Goal: Task Accomplishment & Management: Manage account settings

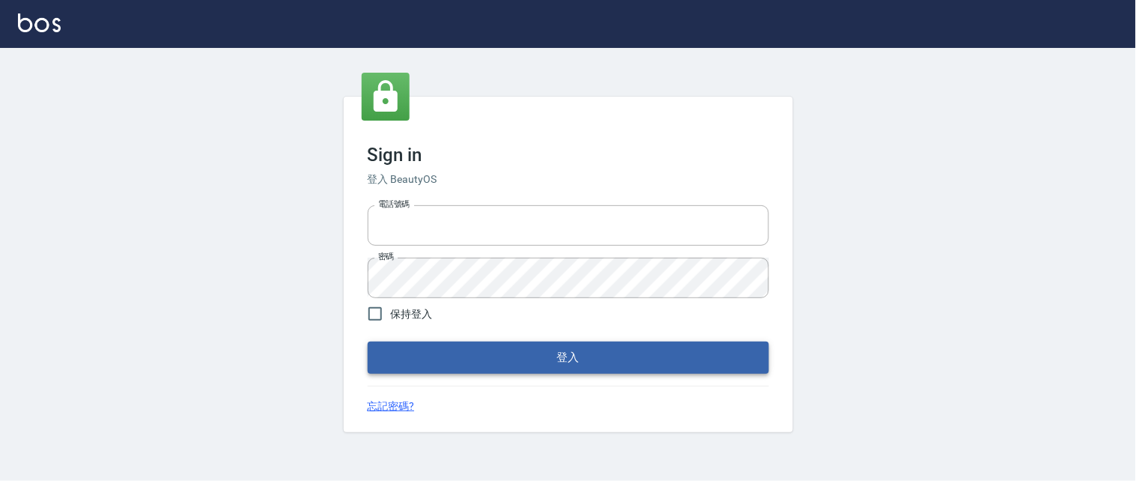
type input "0931911003"
click at [505, 369] on button "登入" at bounding box center [568, 357] width 401 height 31
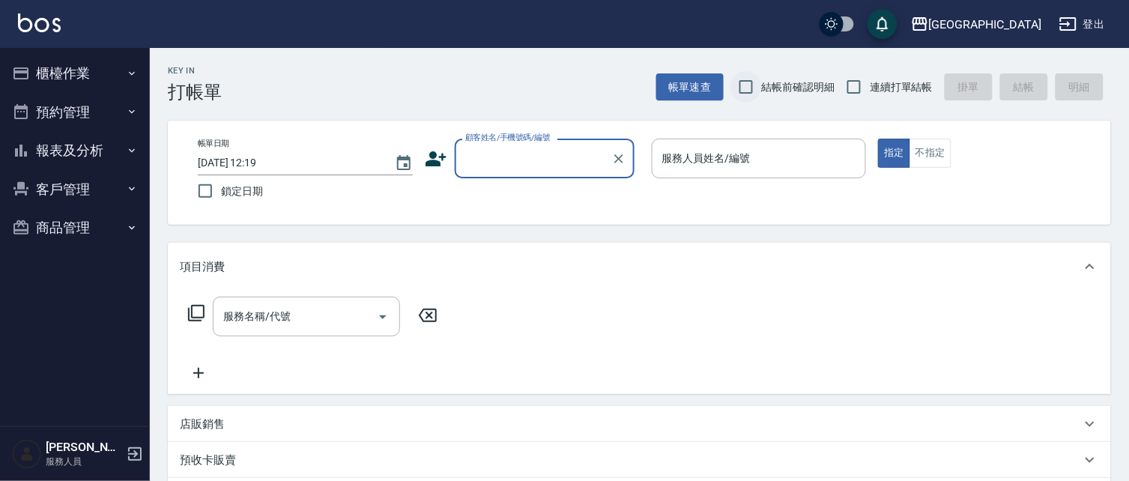
click at [739, 90] on input "結帳前確認明細" at bounding box center [745, 86] width 31 height 31
checkbox input "true"
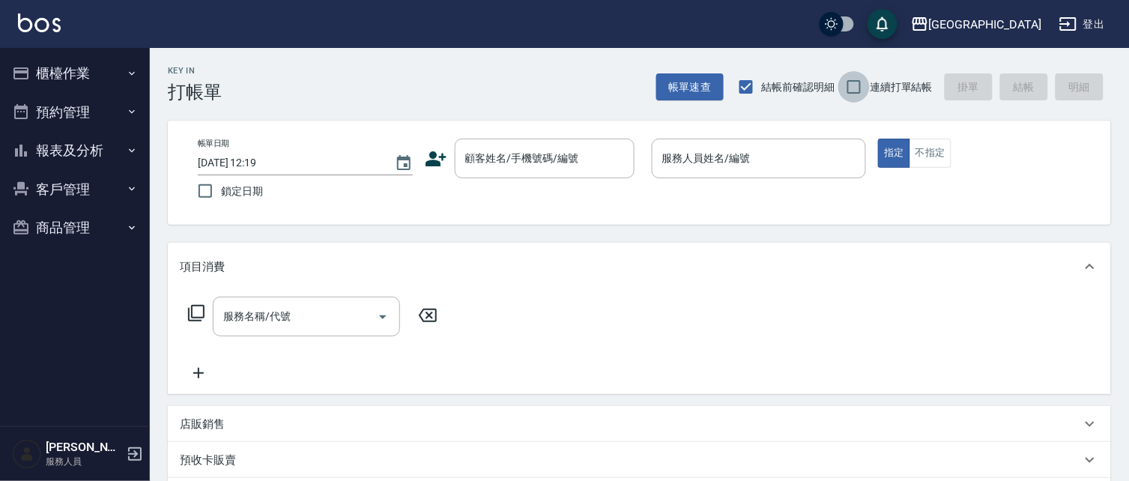
click at [852, 90] on input "連續打單結帳" at bounding box center [853, 86] width 31 height 31
checkbox input "true"
click at [75, 67] on button "櫃檯作業" at bounding box center [75, 73] width 138 height 39
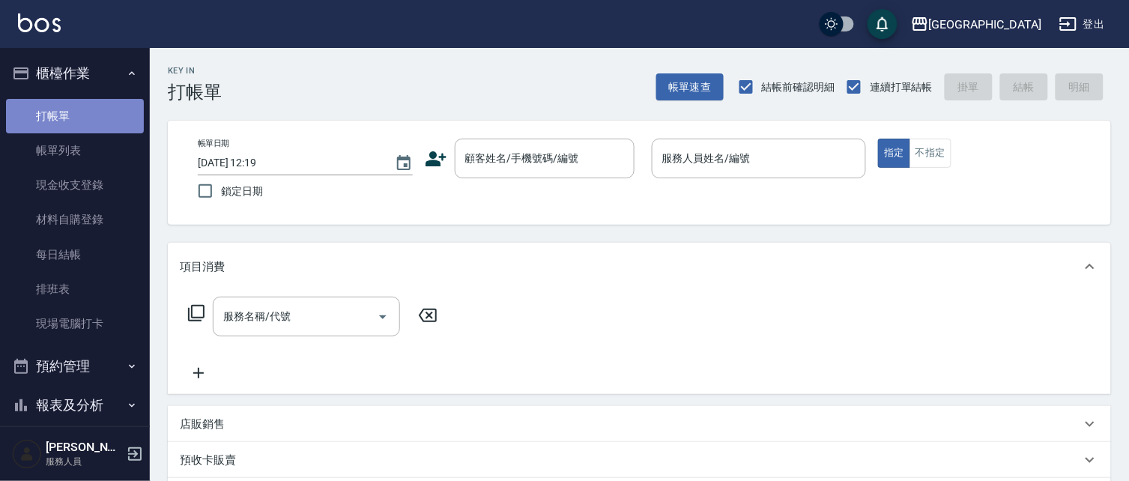
drag, startPoint x: 81, startPoint y: 117, endPoint x: 107, endPoint y: 121, distance: 26.5
click at [82, 117] on link "打帳單" at bounding box center [75, 116] width 138 height 34
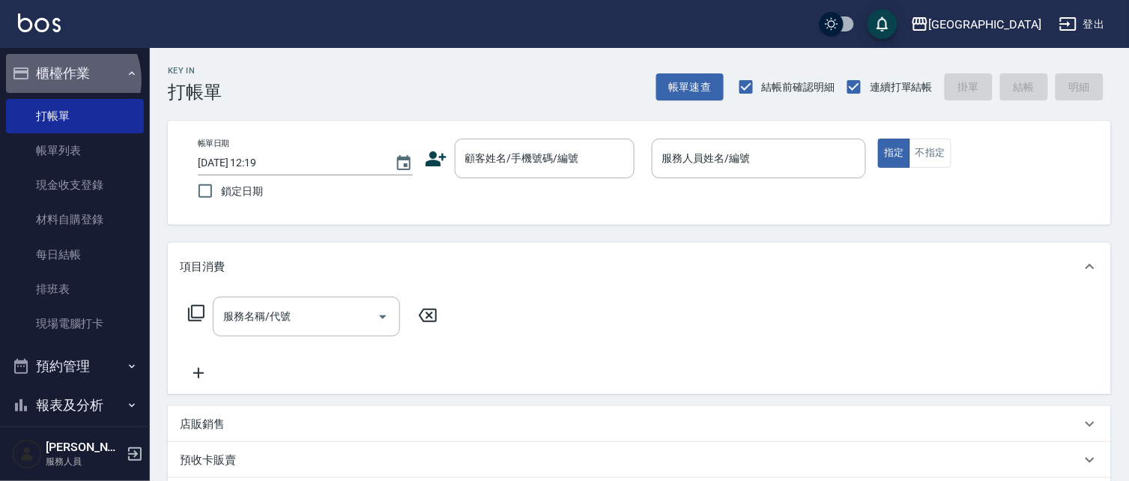
click at [63, 80] on button "櫃檯作業" at bounding box center [75, 73] width 138 height 39
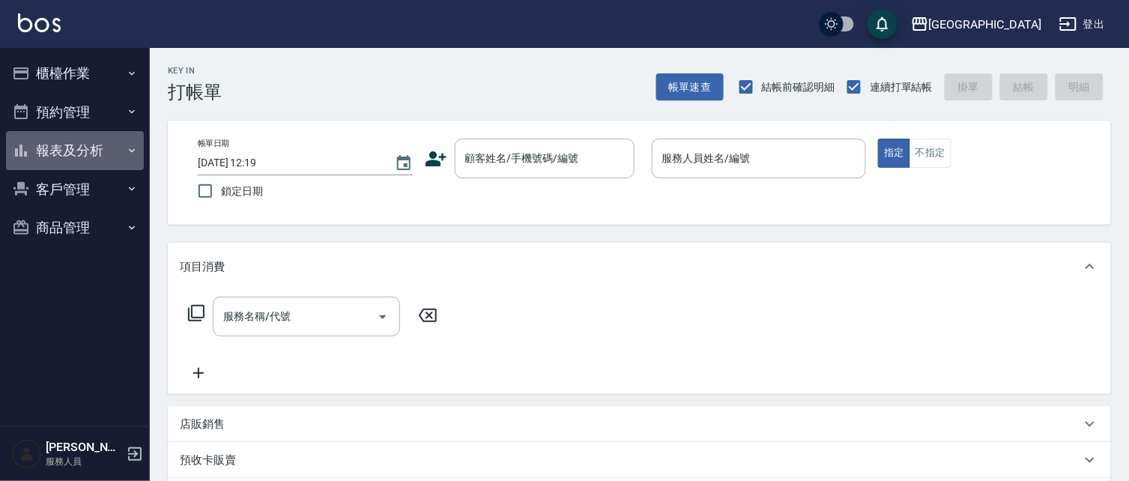
click at [54, 144] on button "報表及分析" at bounding box center [75, 150] width 138 height 39
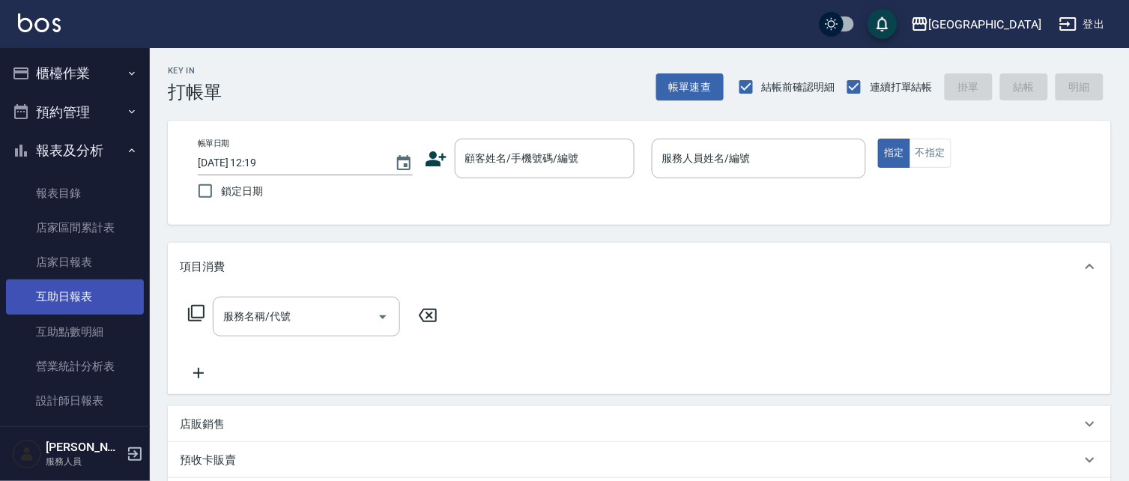
click at [84, 290] on link "互助日報表" at bounding box center [75, 296] width 138 height 34
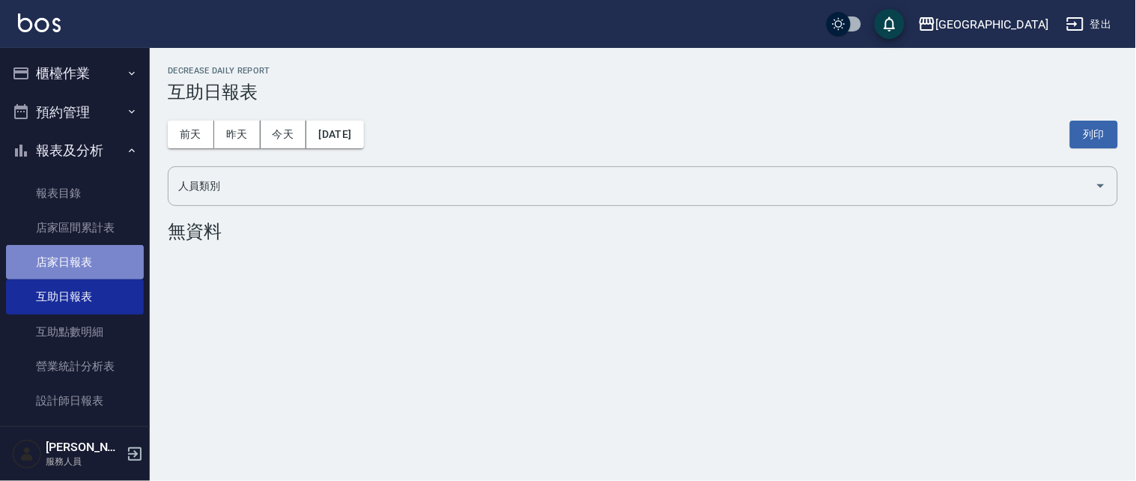
click at [86, 256] on link "店家日報表" at bounding box center [75, 262] width 138 height 34
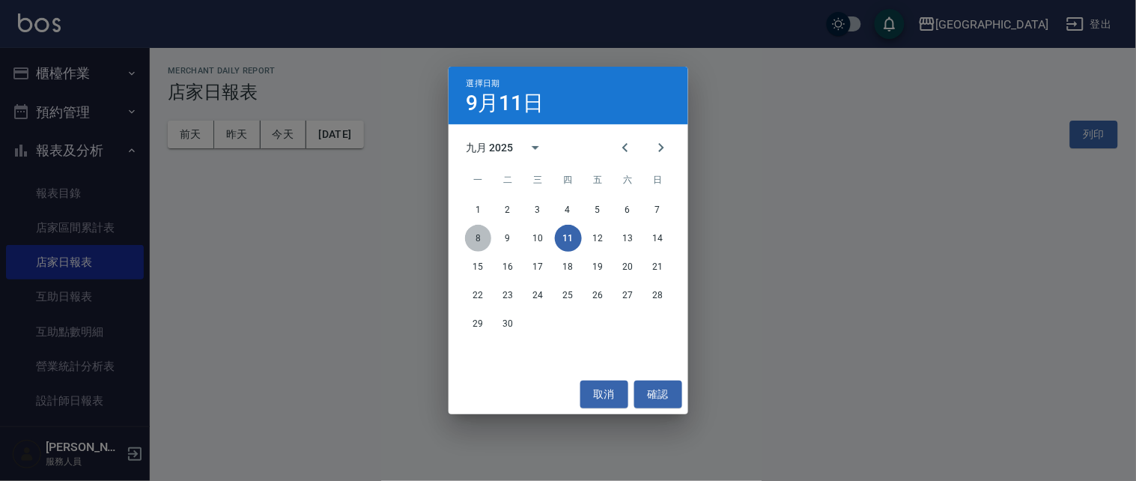
click at [476, 231] on button "8" at bounding box center [478, 238] width 27 height 27
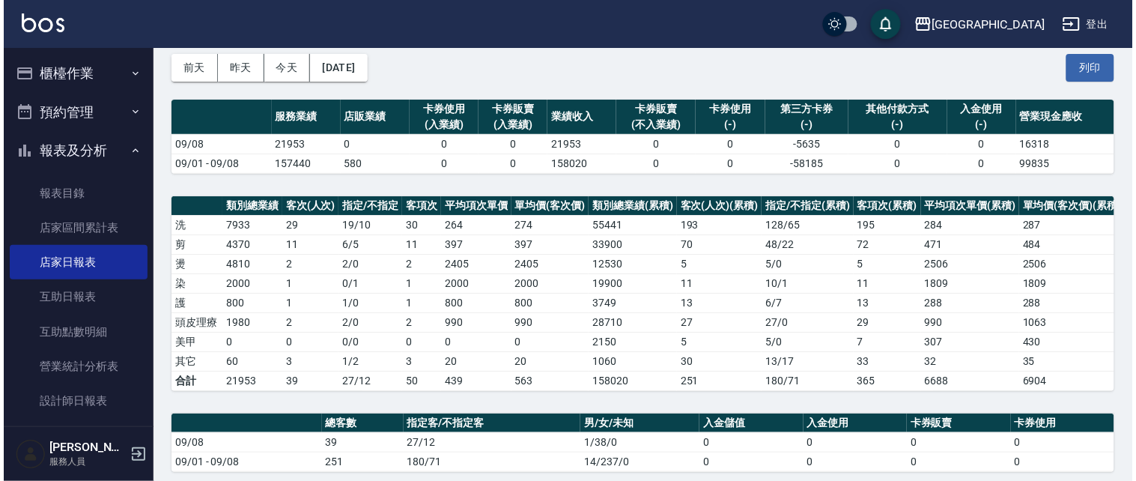
scroll to position [67, 0]
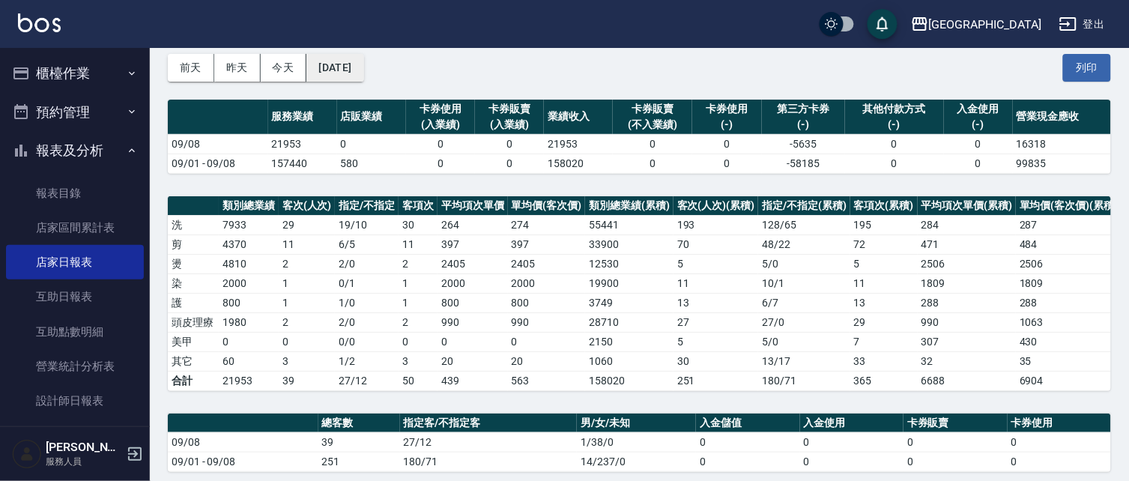
click at [341, 66] on button "[DATE]" at bounding box center [334, 68] width 57 height 28
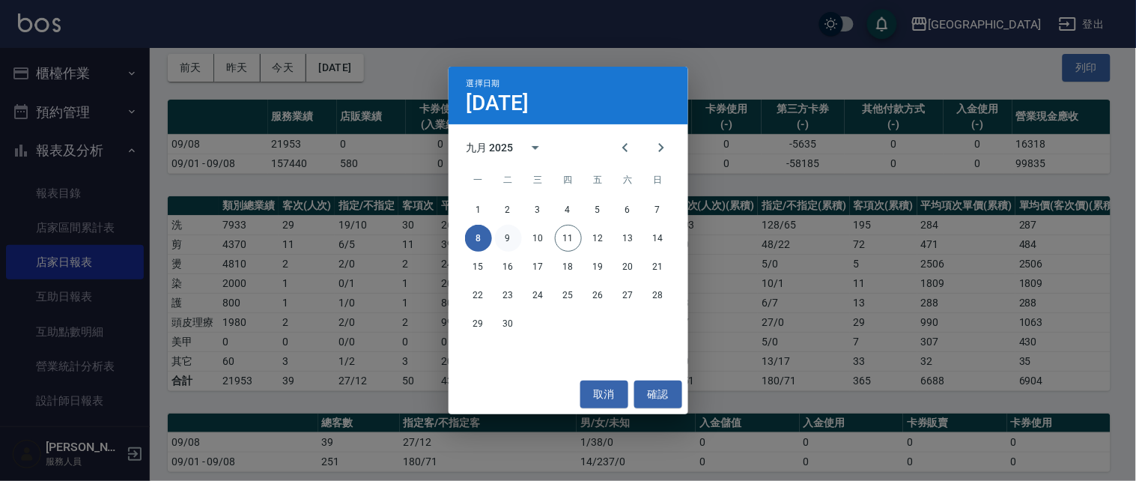
click at [515, 241] on button "9" at bounding box center [508, 238] width 27 height 27
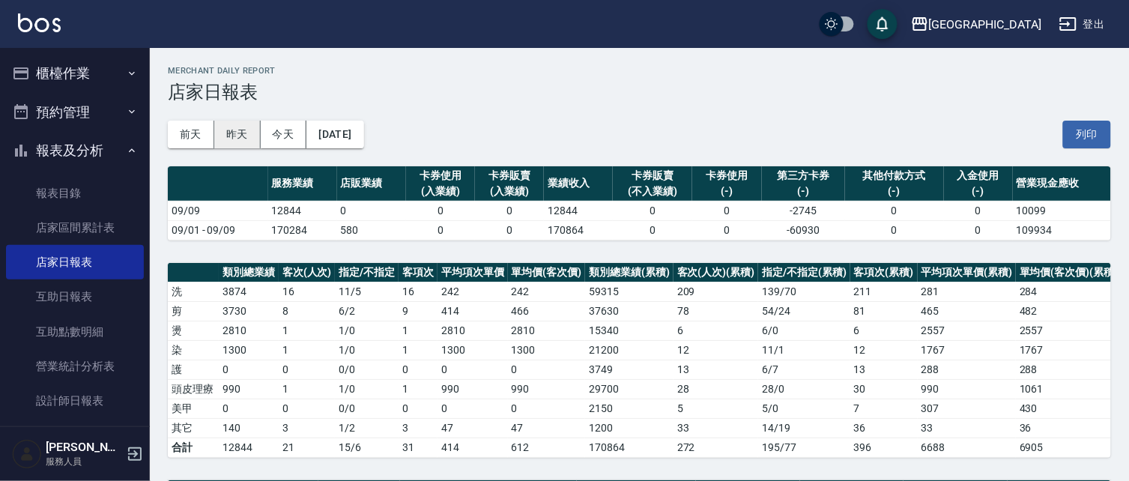
click at [238, 136] on button "昨天" at bounding box center [237, 135] width 46 height 28
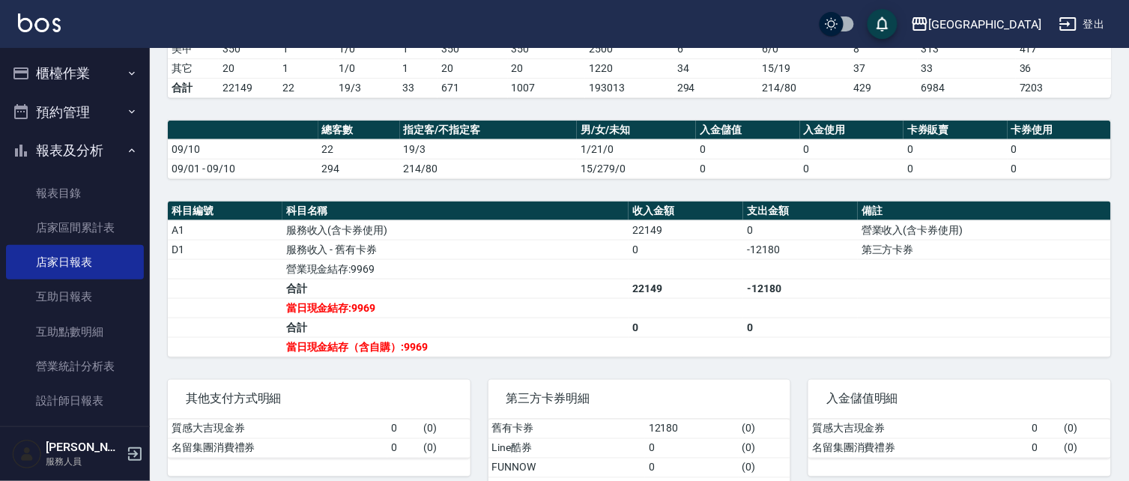
scroll to position [360, 0]
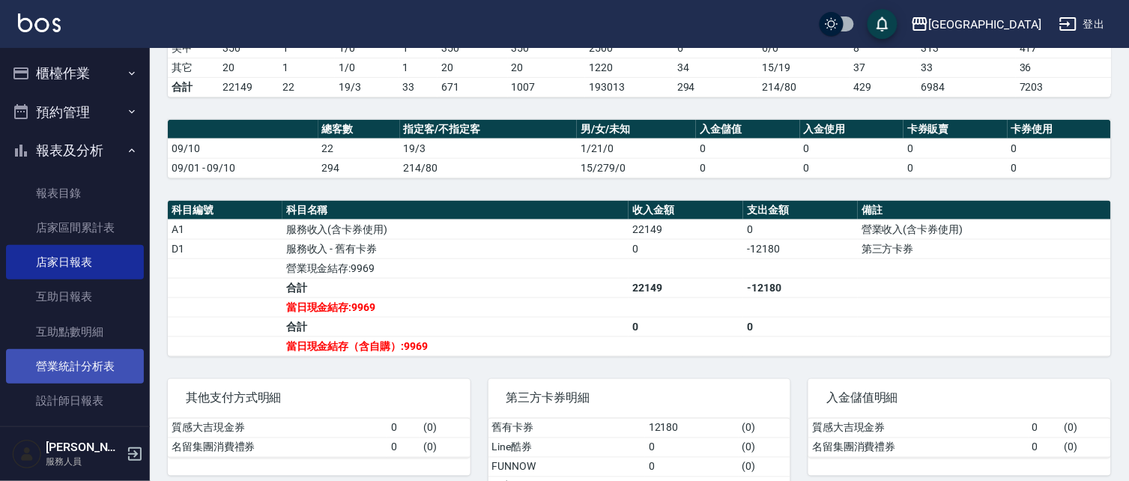
drag, startPoint x: 91, startPoint y: 159, endPoint x: 85, endPoint y: 142, distance: 17.8
click at [90, 154] on button "報表及分析" at bounding box center [75, 150] width 138 height 39
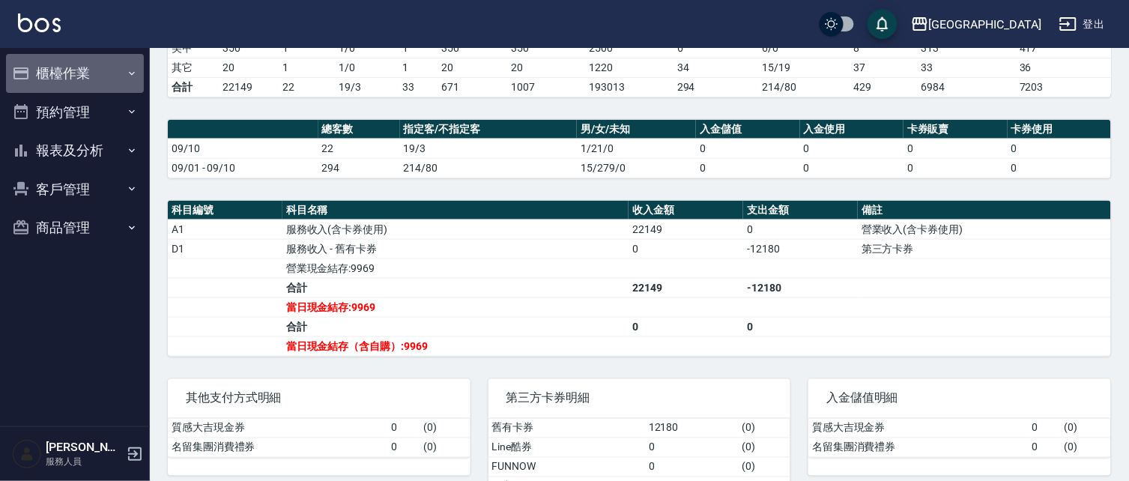
click at [86, 73] on button "櫃檯作業" at bounding box center [75, 73] width 138 height 39
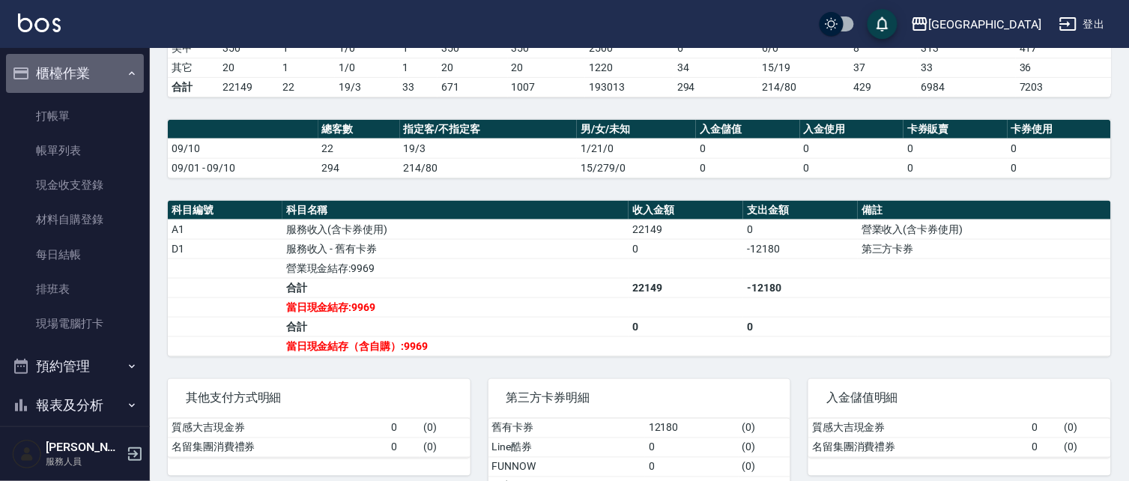
drag, startPoint x: 84, startPoint y: 72, endPoint x: 84, endPoint y: 80, distance: 8.2
click at [84, 73] on button "櫃檯作業" at bounding box center [75, 73] width 138 height 39
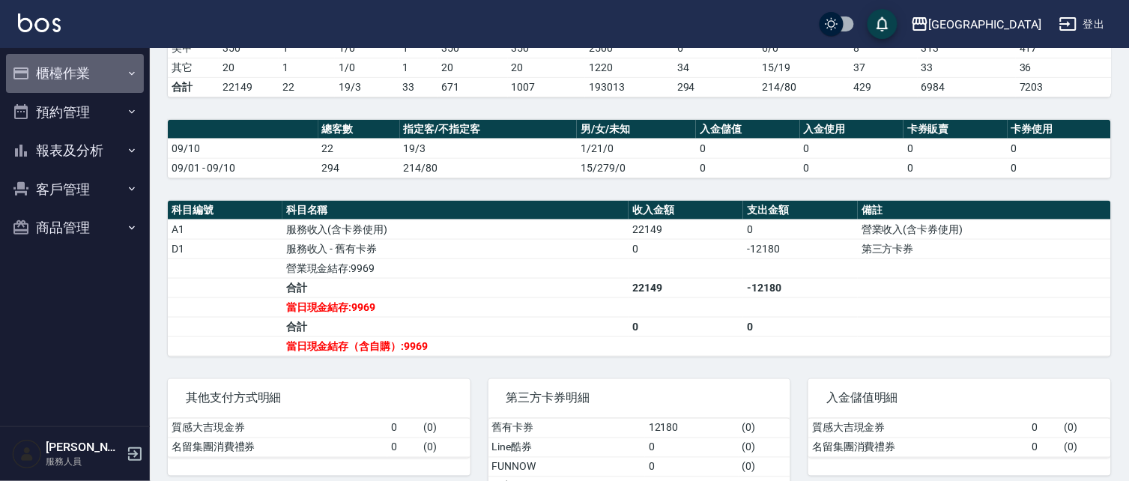
click at [80, 75] on button "櫃檯作業" at bounding box center [75, 73] width 138 height 39
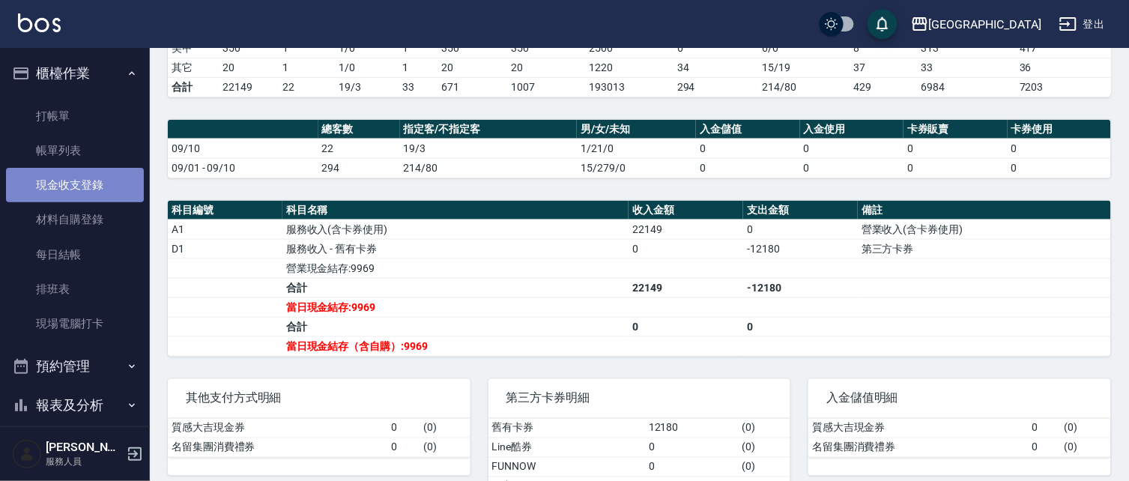
click at [79, 184] on link "現金收支登錄" at bounding box center [75, 185] width 138 height 34
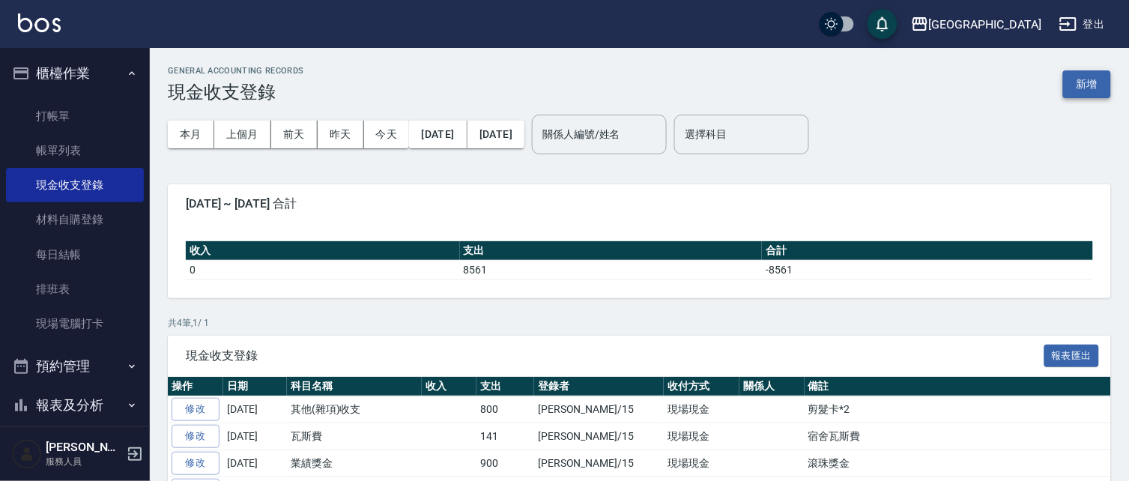
click at [1076, 88] on button "新增" at bounding box center [1087, 84] width 48 height 28
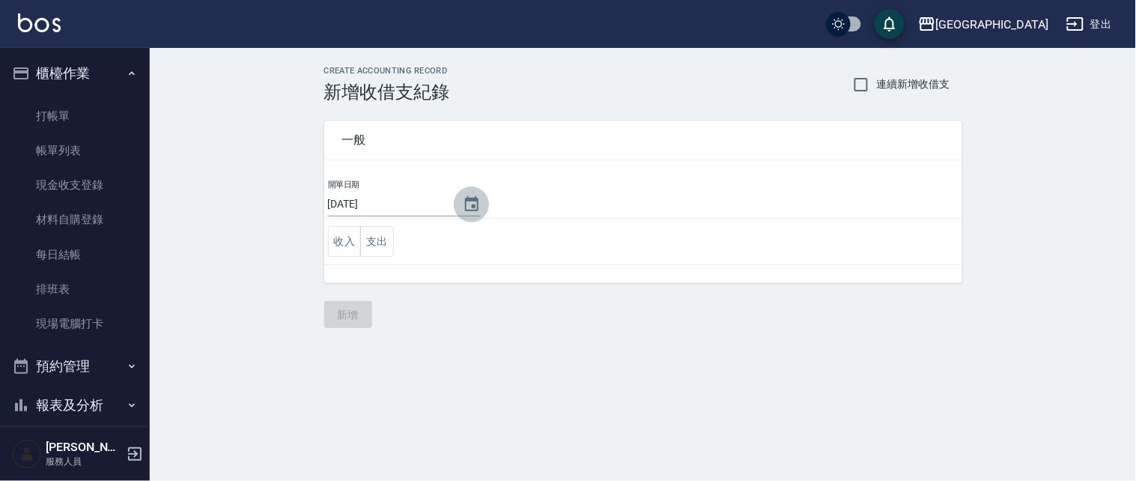
click at [477, 206] on icon "Choose date, selected date is 2025-09-11" at bounding box center [471, 203] width 13 height 15
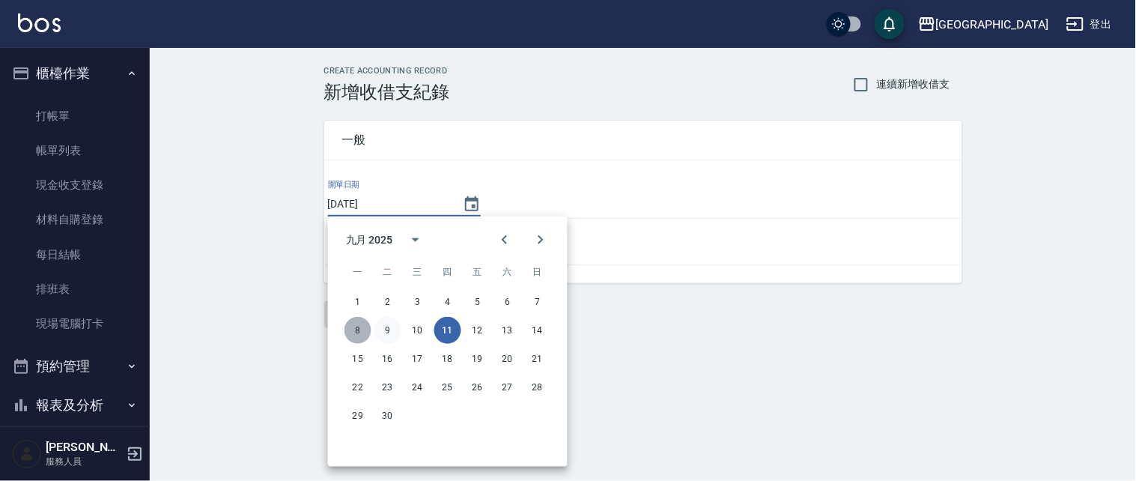
drag, startPoint x: 360, startPoint y: 332, endPoint x: 375, endPoint y: 330, distance: 15.1
click at [368, 331] on button "8" at bounding box center [358, 330] width 27 height 27
type input "[DATE]"
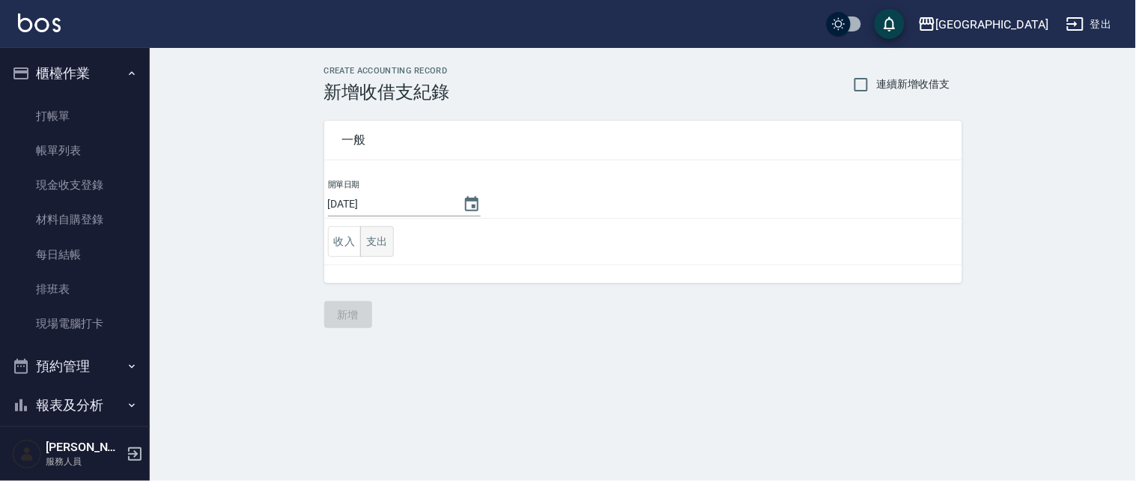
click at [390, 243] on button "支出" at bounding box center [377, 241] width 34 height 31
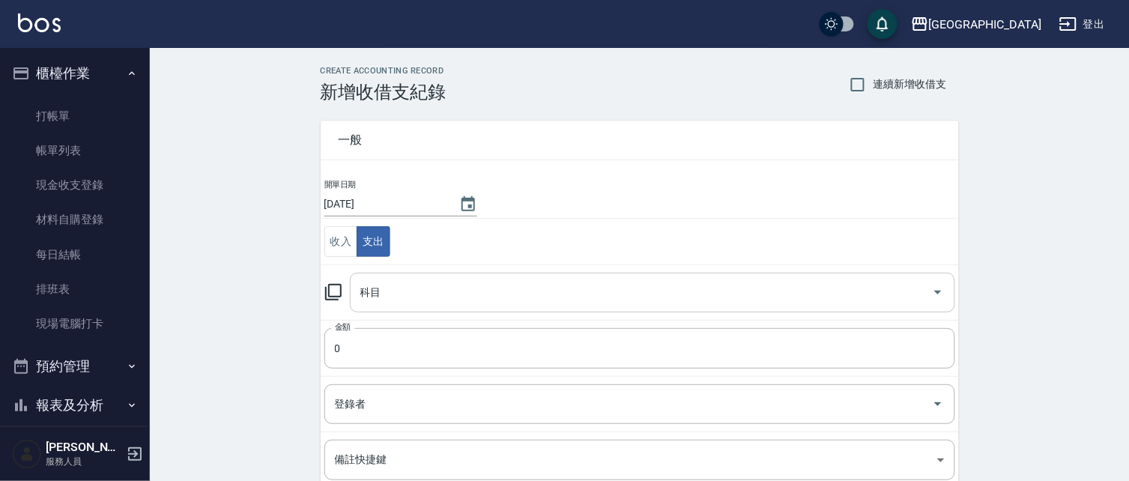
click at [386, 303] on input "科目" at bounding box center [641, 292] width 569 height 26
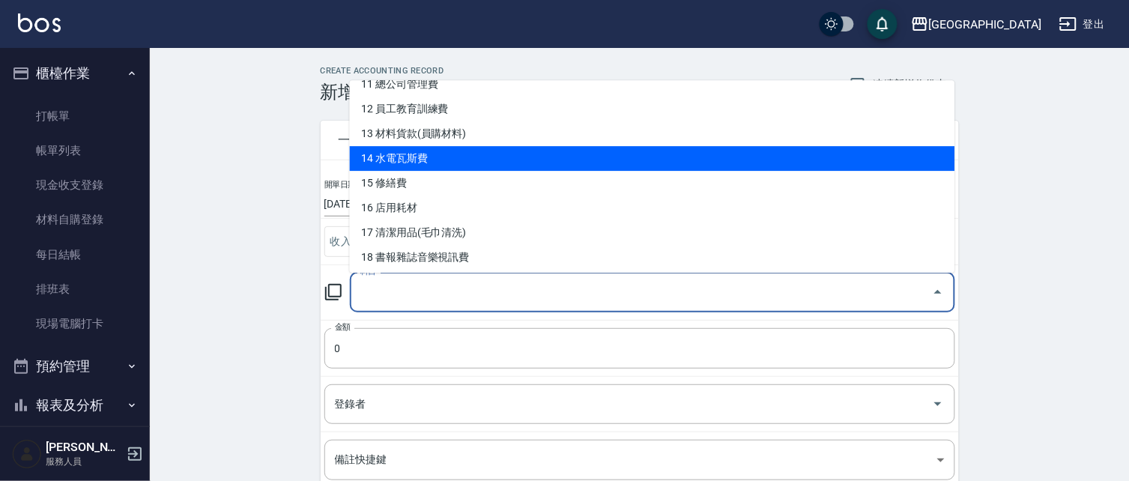
scroll to position [288, 0]
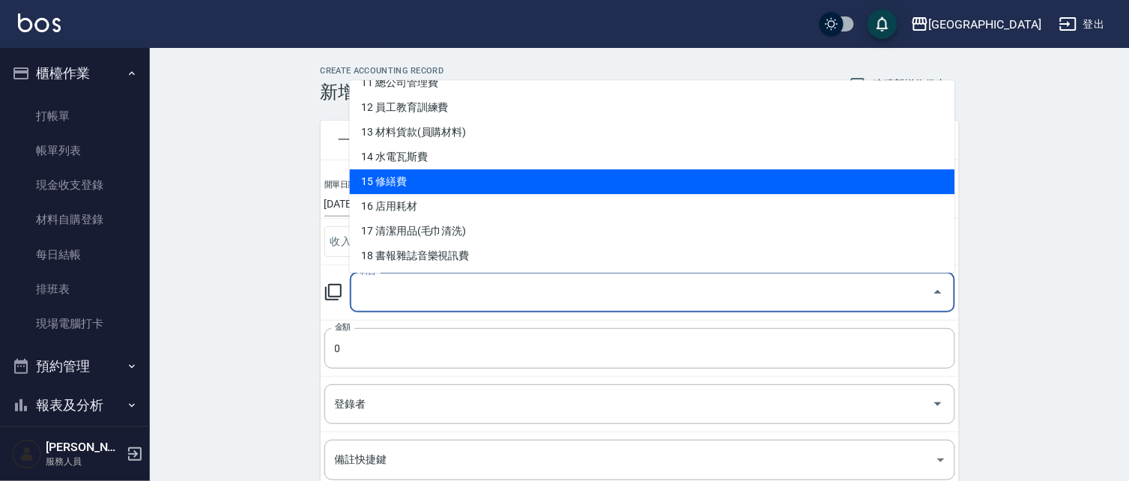
drag, startPoint x: 416, startPoint y: 182, endPoint x: 428, endPoint y: 202, distance: 23.5
click at [418, 178] on li "15 修繕費" at bounding box center [652, 181] width 605 height 25
type input "15 修繕費"
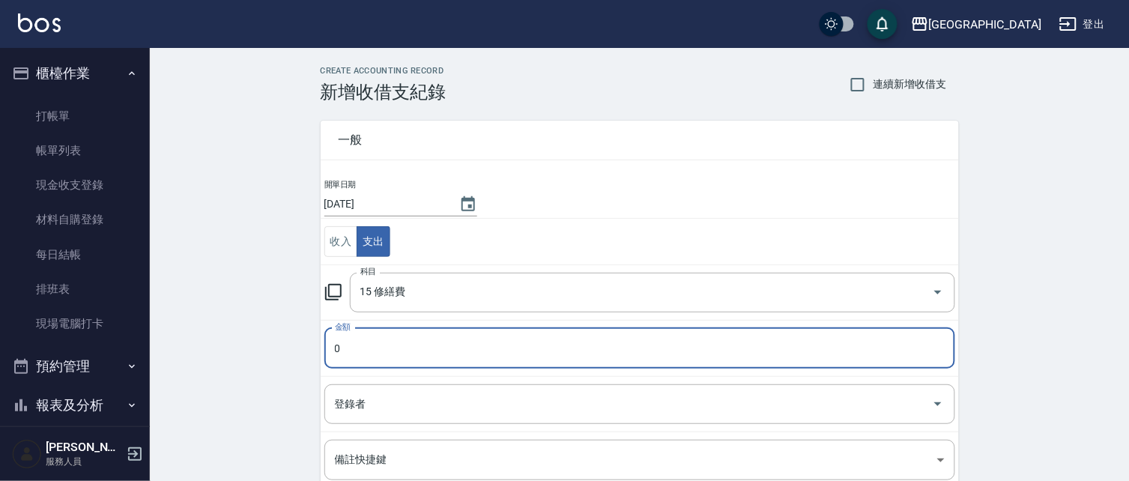
click at [362, 341] on input "0" at bounding box center [639, 348] width 631 height 40
drag, startPoint x: 386, startPoint y: 343, endPoint x: 155, endPoint y: 352, distance: 231.6
click at [181, 363] on div "CREATE ACCOUNTING RECORD 新增收借支紀錄 連續新增收借支 一般 開單日期 2025/09/08 收入 支出 科目 15 修繕費 科目 …" at bounding box center [639, 354] width 979 height 613
type input "500"
click at [348, 401] on div "登錄者 登錄者" at bounding box center [639, 404] width 631 height 40
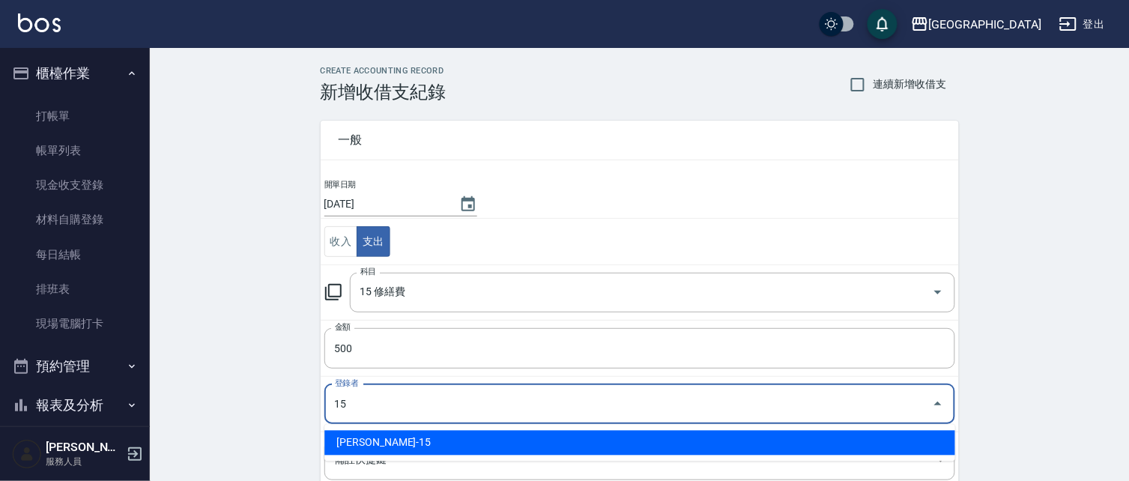
click at [405, 438] on li "蔡惠娟-15" at bounding box center [639, 443] width 631 height 25
type input "蔡惠娟-15"
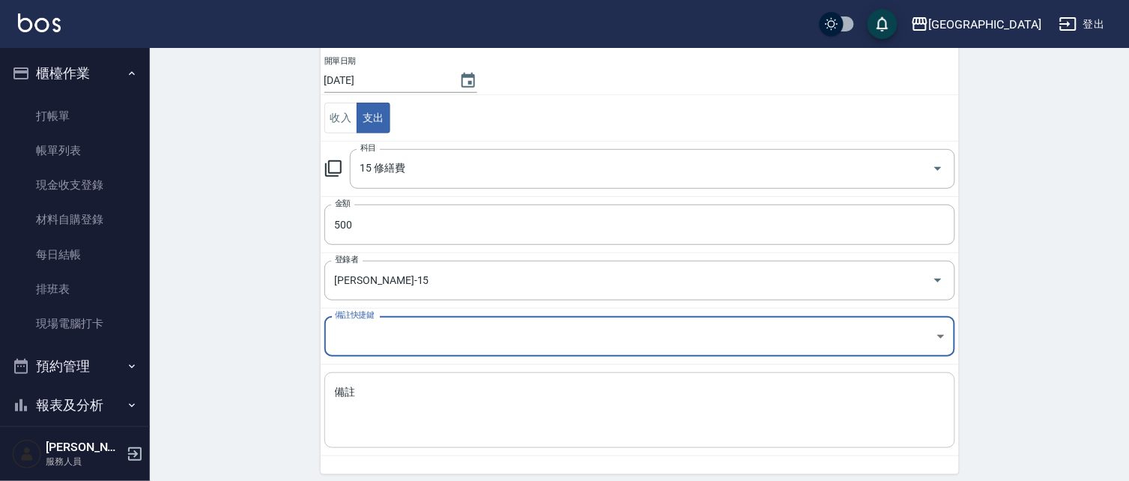
scroll to position [144, 0]
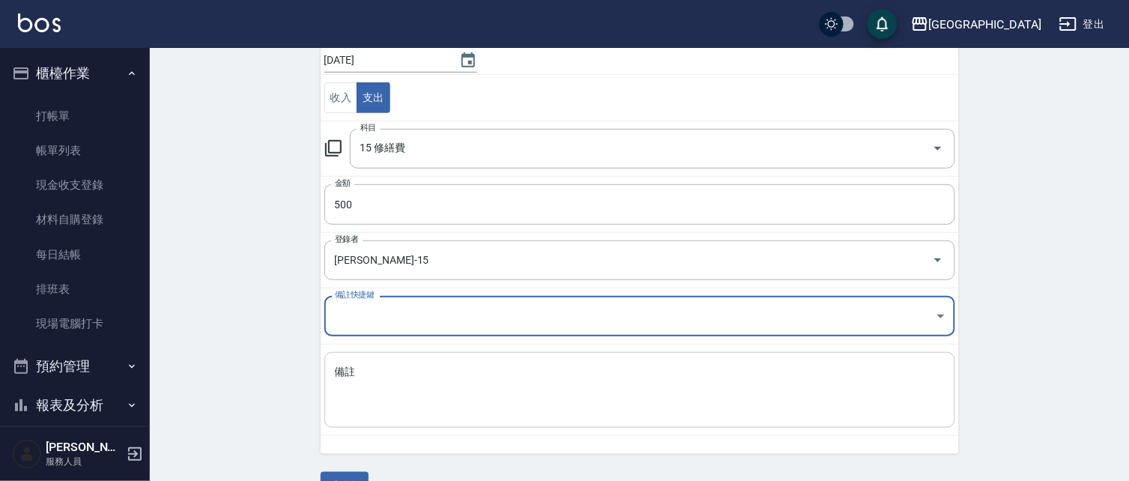
click at [366, 378] on textarea "備註" at bounding box center [640, 390] width 610 height 51
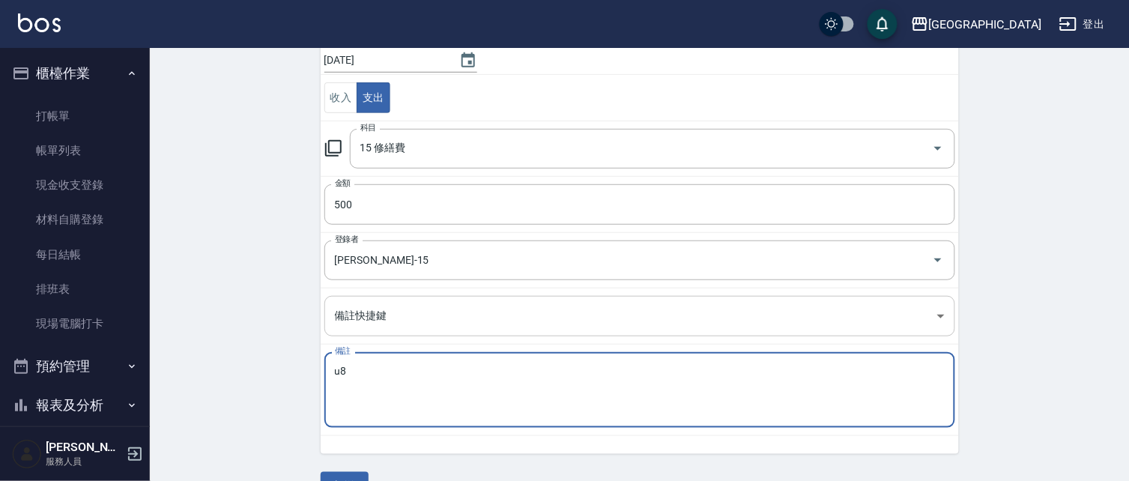
type textarea "u"
type textarea "伊"
type textarea "＿"
click at [415, 369] on textarea "壓克力板*1" at bounding box center [640, 390] width 610 height 51
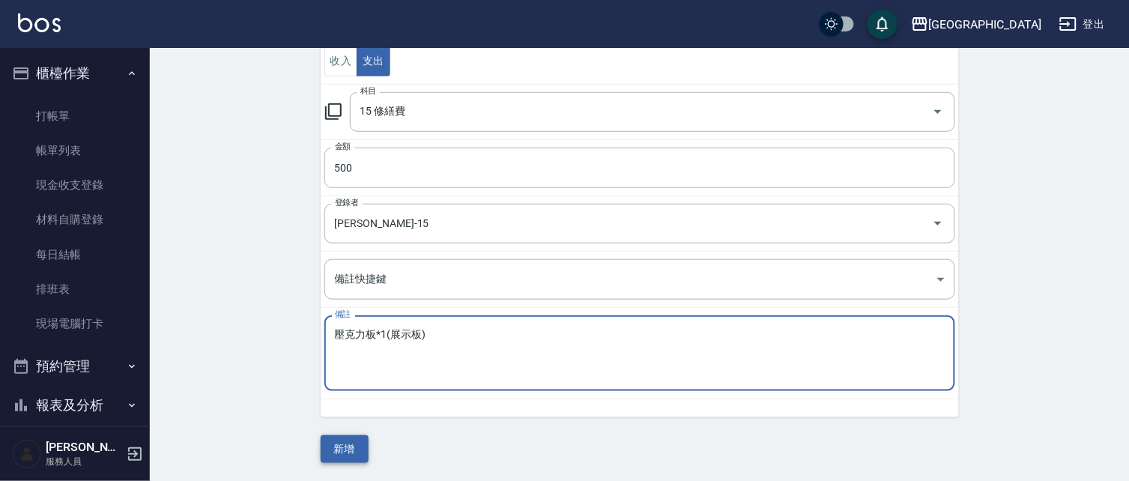
scroll to position [181, 0]
type textarea "壓克力板*1(展示板)"
click at [338, 450] on button "新增" at bounding box center [345, 449] width 48 height 28
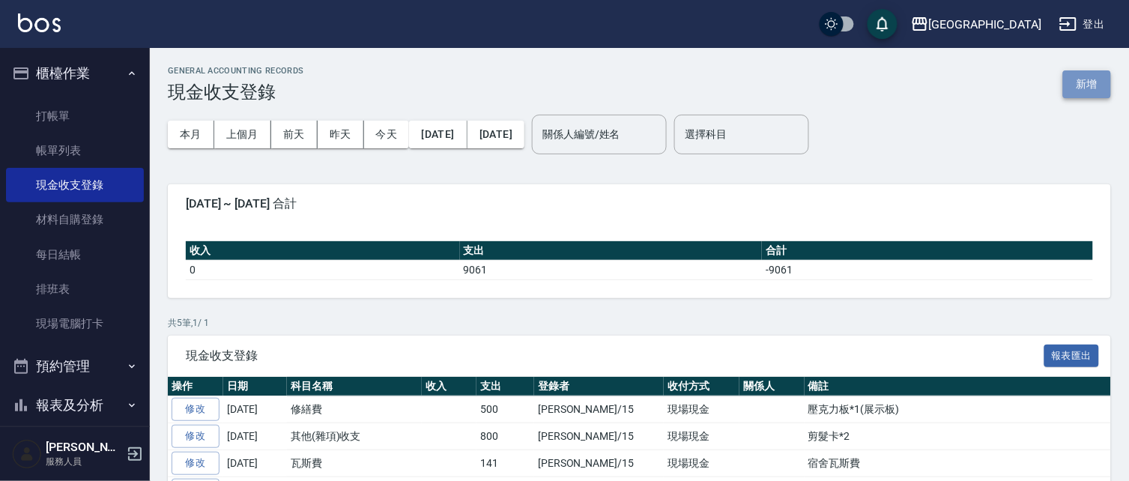
click at [1091, 73] on button "新增" at bounding box center [1087, 84] width 48 height 28
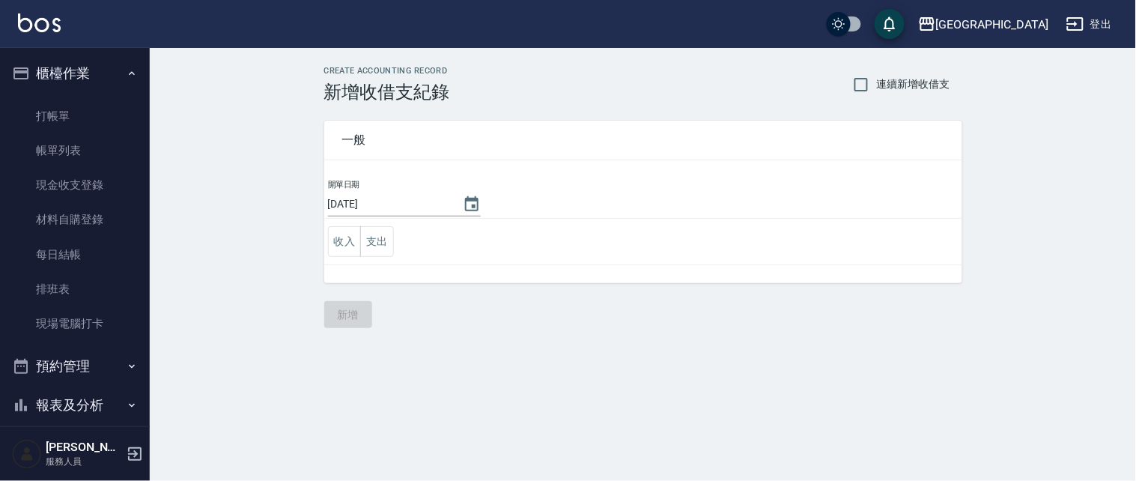
click at [420, 204] on input "[DATE]" at bounding box center [388, 204] width 120 height 25
drag, startPoint x: 470, startPoint y: 207, endPoint x: 421, endPoint y: 213, distance: 49.9
click at [473, 206] on icon "Choose date, selected date is 2025-09-11" at bounding box center [472, 204] width 18 height 18
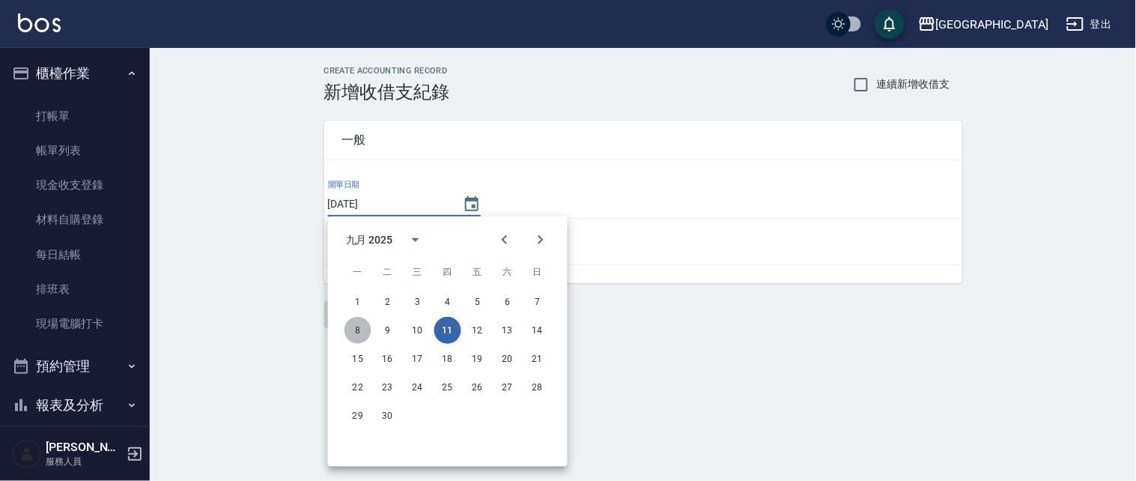
click at [357, 330] on button "8" at bounding box center [358, 330] width 27 height 27
type input "[DATE]"
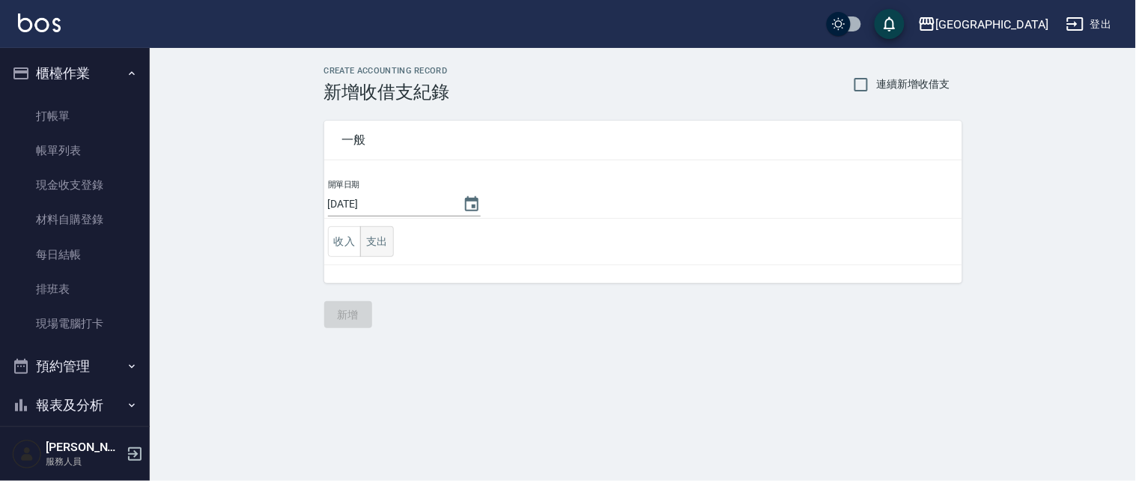
drag, startPoint x: 383, startPoint y: 243, endPoint x: 376, endPoint y: 256, distance: 14.8
click at [386, 242] on button "支出" at bounding box center [377, 241] width 34 height 31
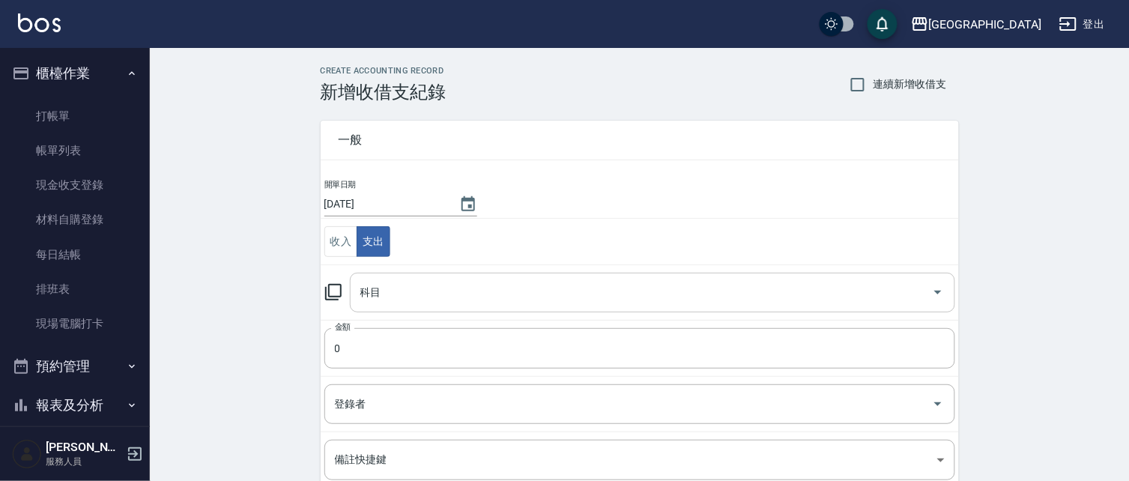
drag, startPoint x: 378, startPoint y: 291, endPoint x: 378, endPoint y: 274, distance: 16.5
click at [380, 285] on input "科目" at bounding box center [641, 292] width 569 height 26
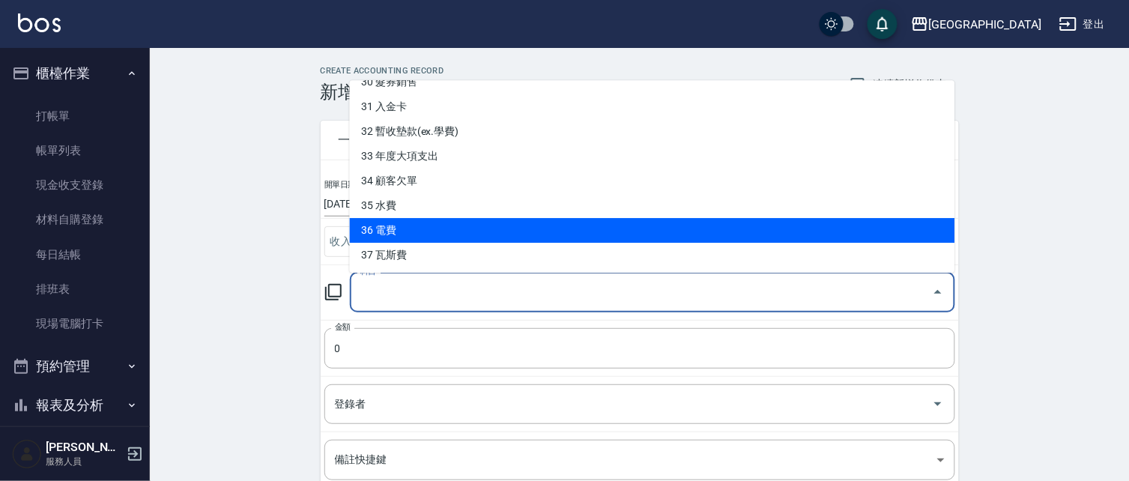
scroll to position [758, 0]
click at [438, 235] on li "36 電費" at bounding box center [652, 230] width 605 height 25
type input "36 電費"
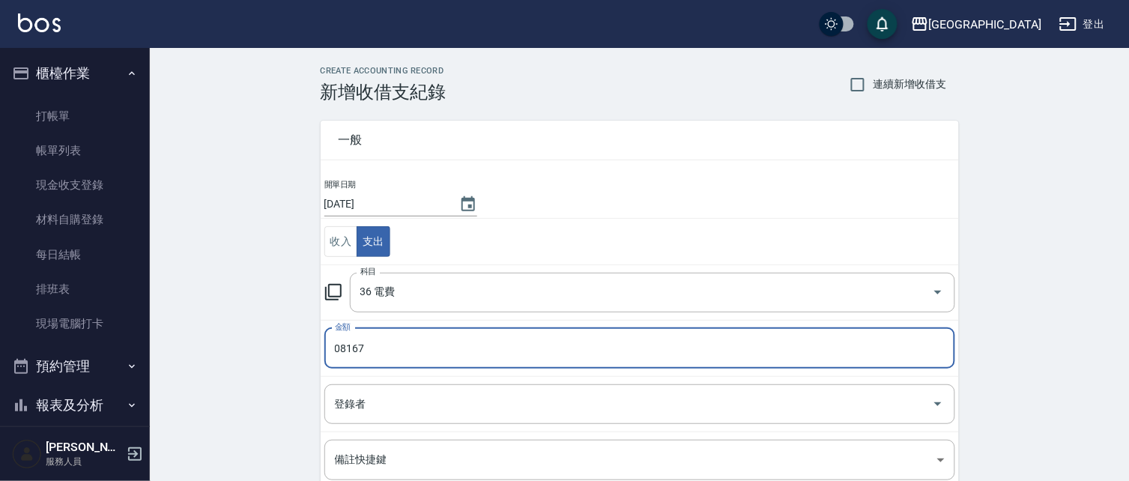
drag, startPoint x: 363, startPoint y: 348, endPoint x: 199, endPoint y: 348, distance: 164.0
click at [199, 348] on div "CREATE ACCOUNTING RECORD 新增收借支紀錄 連續新增收借支 一般 開單日期 2025/09/08 收入 支出 科目 36 電費 科目 金…" at bounding box center [639, 354] width 979 height 613
type input "8167"
click at [362, 407] on input "登錄者" at bounding box center [628, 404] width 595 height 26
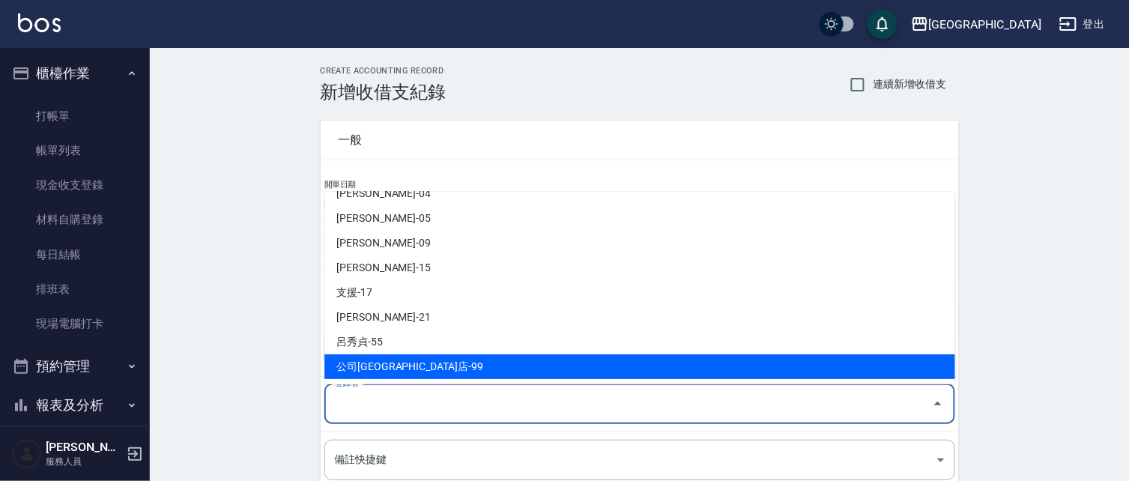
scroll to position [72, 0]
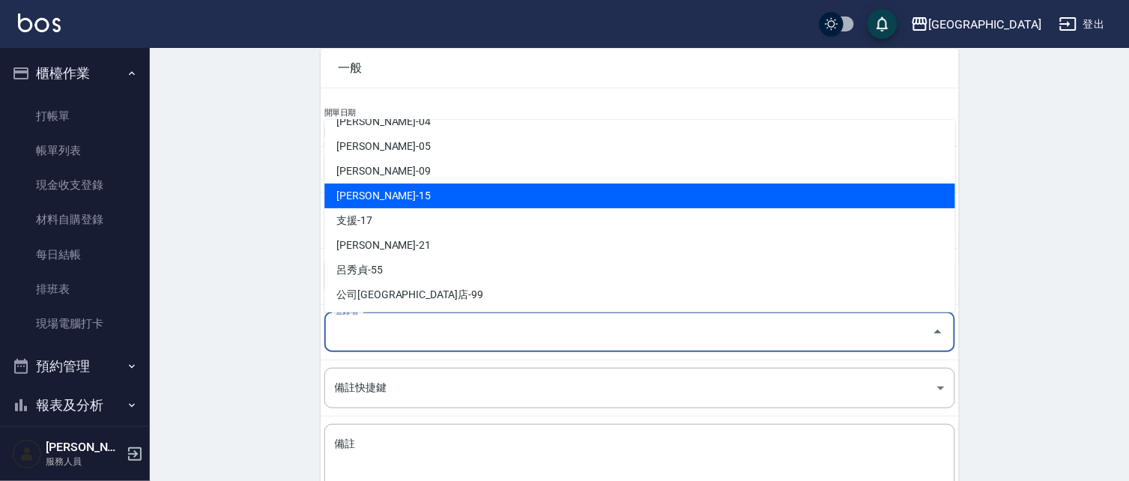
drag, startPoint x: 416, startPoint y: 198, endPoint x: 419, endPoint y: 208, distance: 10.2
click at [416, 198] on li "蔡惠娟-15" at bounding box center [639, 196] width 631 height 25
type input "蔡惠娟-15"
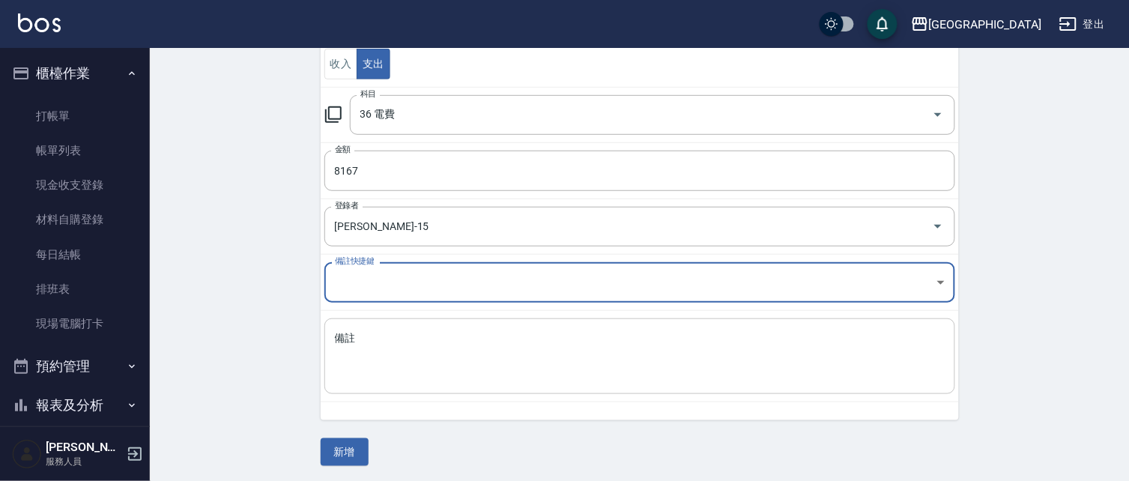
scroll to position [181, 0]
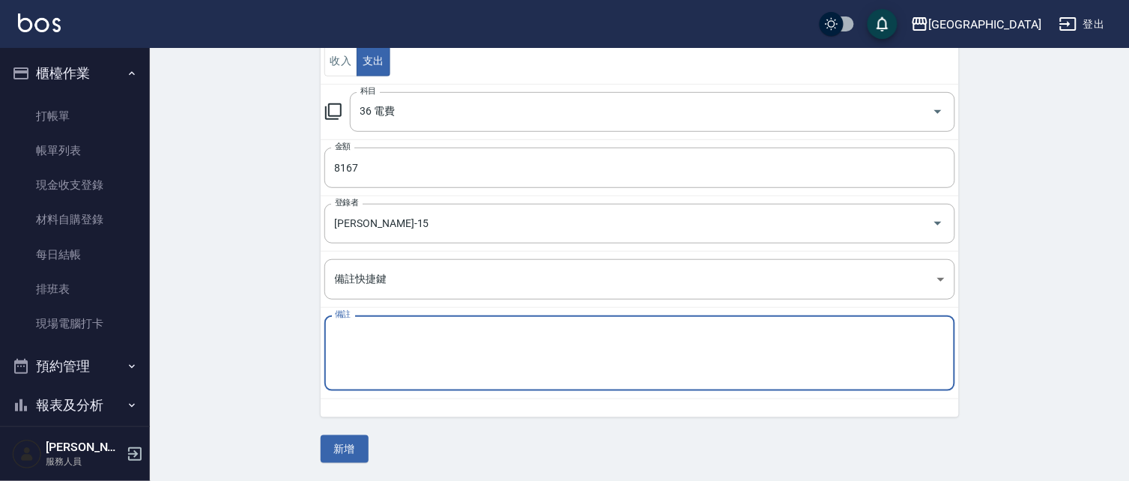
click at [372, 339] on textarea "備註" at bounding box center [640, 353] width 610 height 51
type textarea "2"
type textarea "電費(1)"
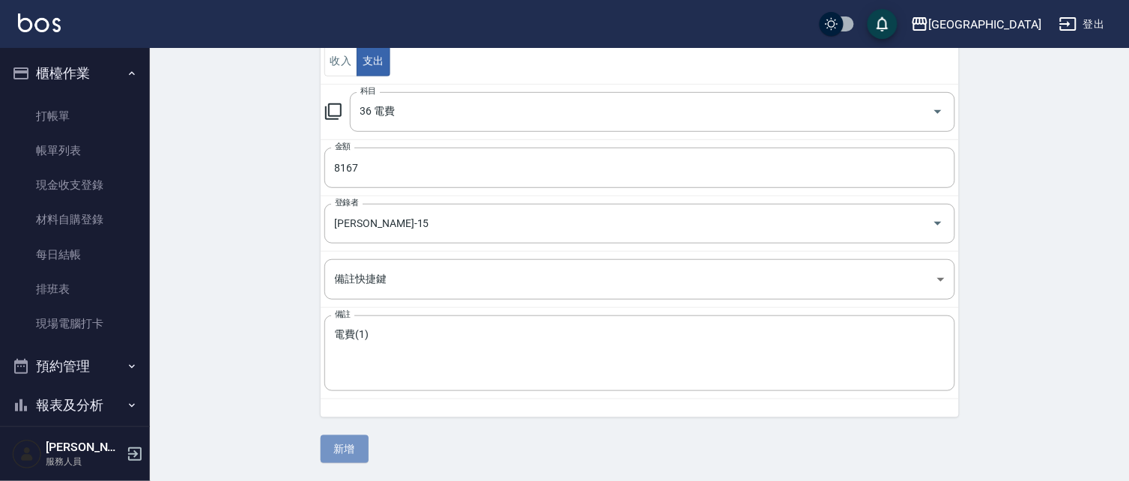
drag, startPoint x: 340, startPoint y: 453, endPoint x: 324, endPoint y: 453, distance: 15.7
click at [337, 453] on button "新增" at bounding box center [345, 449] width 48 height 28
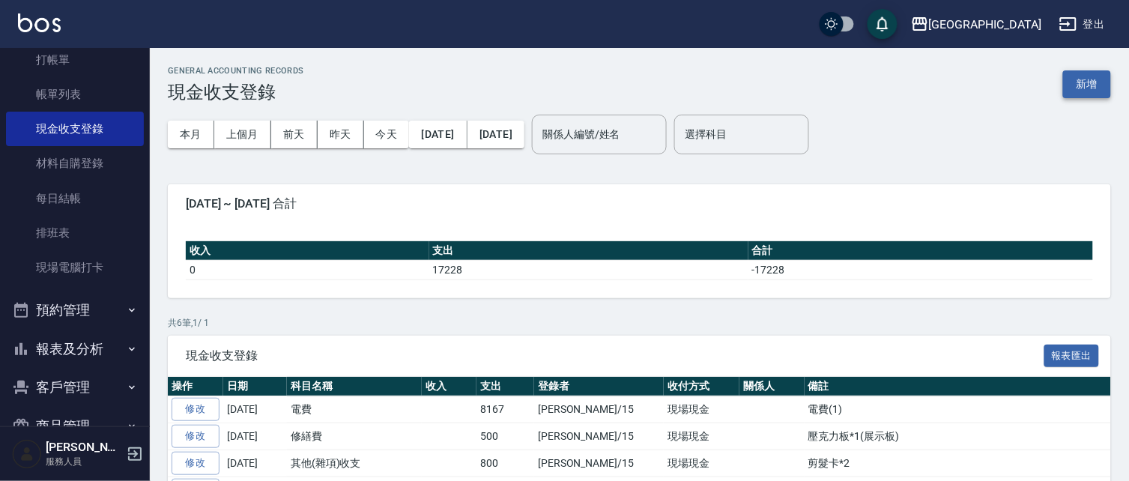
click at [1070, 80] on button "新增" at bounding box center [1087, 84] width 48 height 28
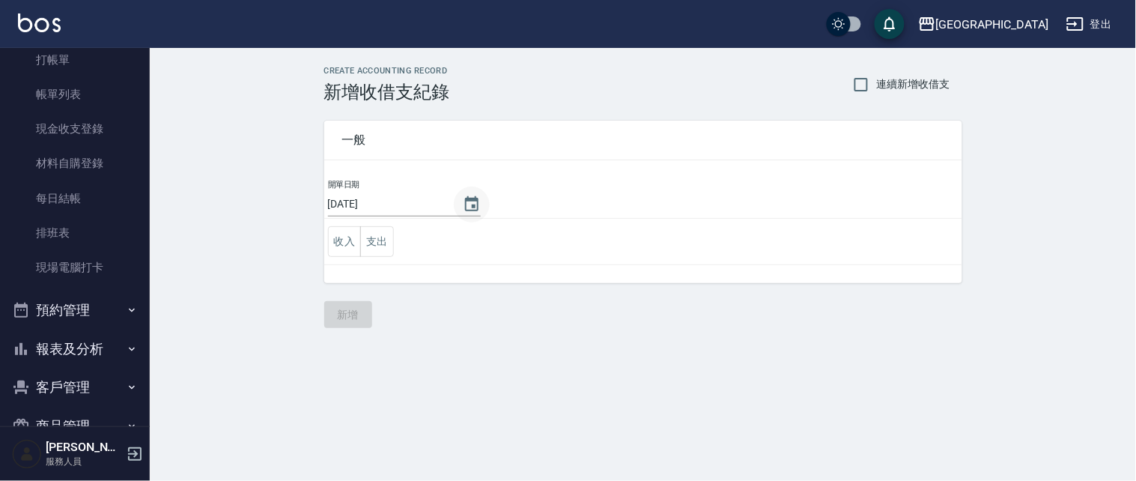
click at [467, 201] on button "Choose date, selected date is 2025-09-11" at bounding box center [472, 205] width 36 height 36
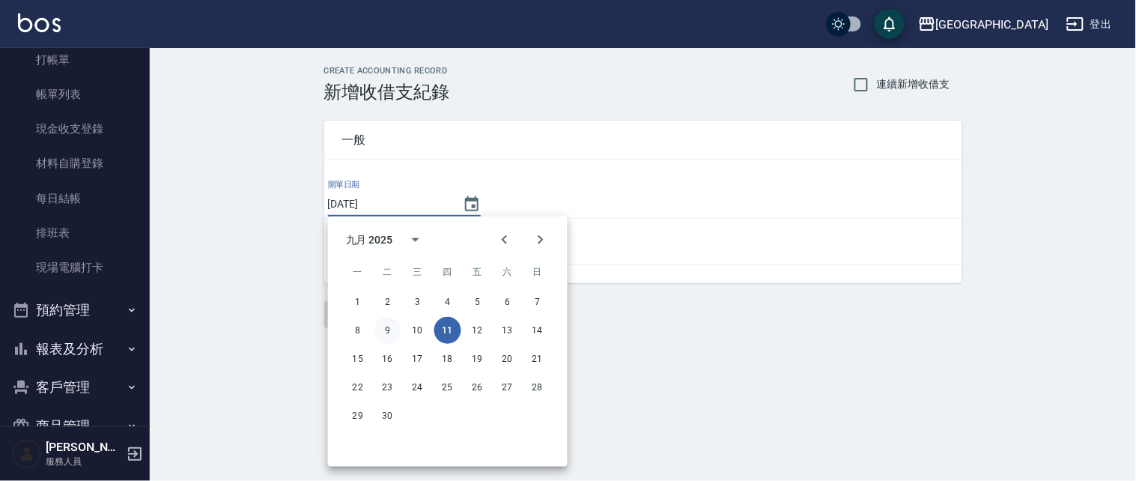
click at [384, 326] on button "9" at bounding box center [388, 330] width 27 height 27
type input "[DATE]"
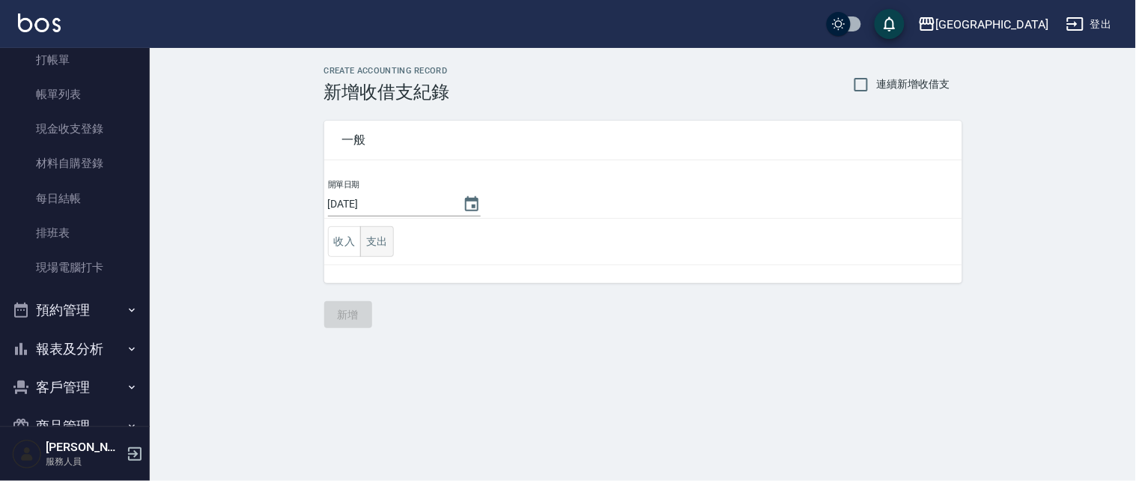
click at [384, 244] on button "支出" at bounding box center [377, 241] width 34 height 31
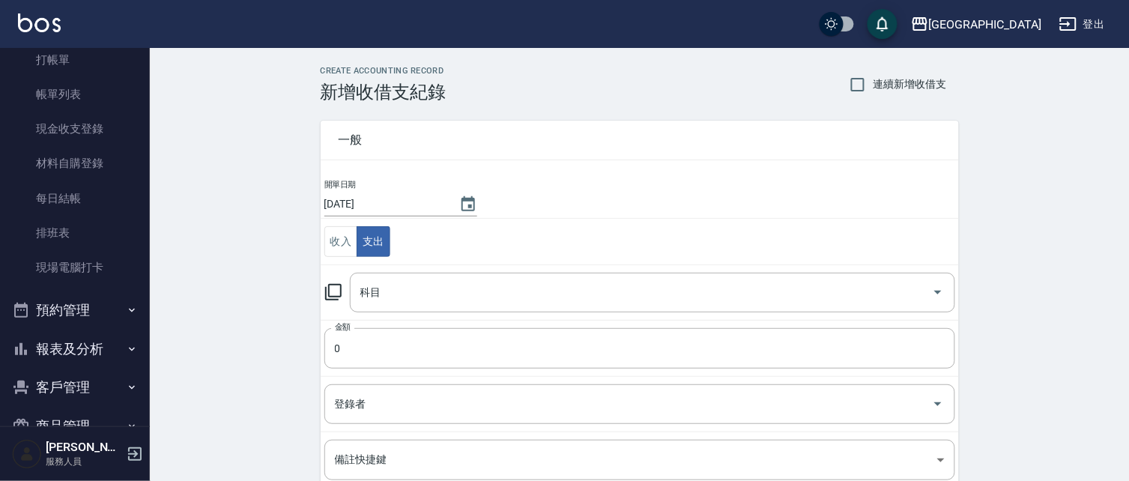
click at [377, 294] on input "科目" at bounding box center [641, 292] width 569 height 26
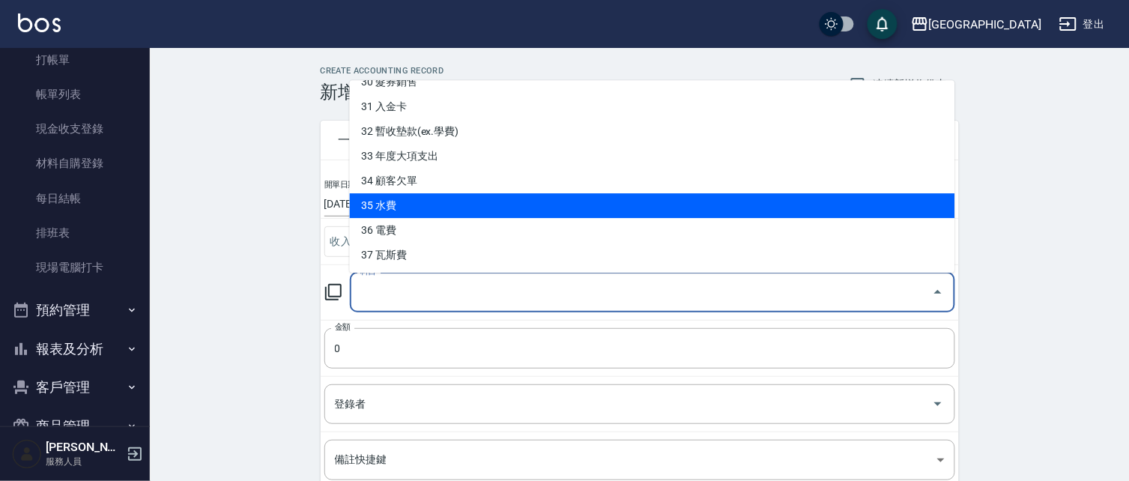
scroll to position [758, 0]
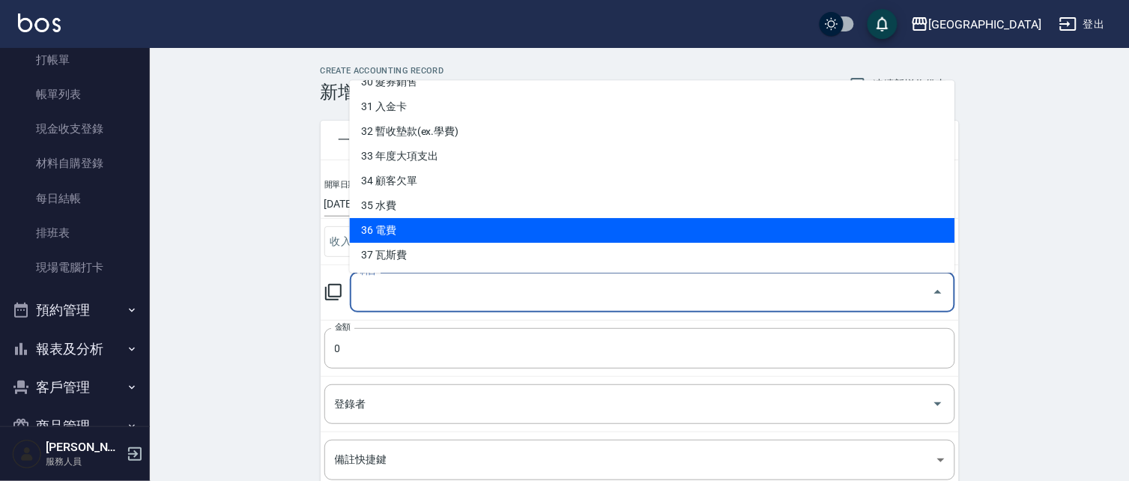
click at [457, 231] on li "36 電費" at bounding box center [652, 230] width 605 height 25
type input "36 電費"
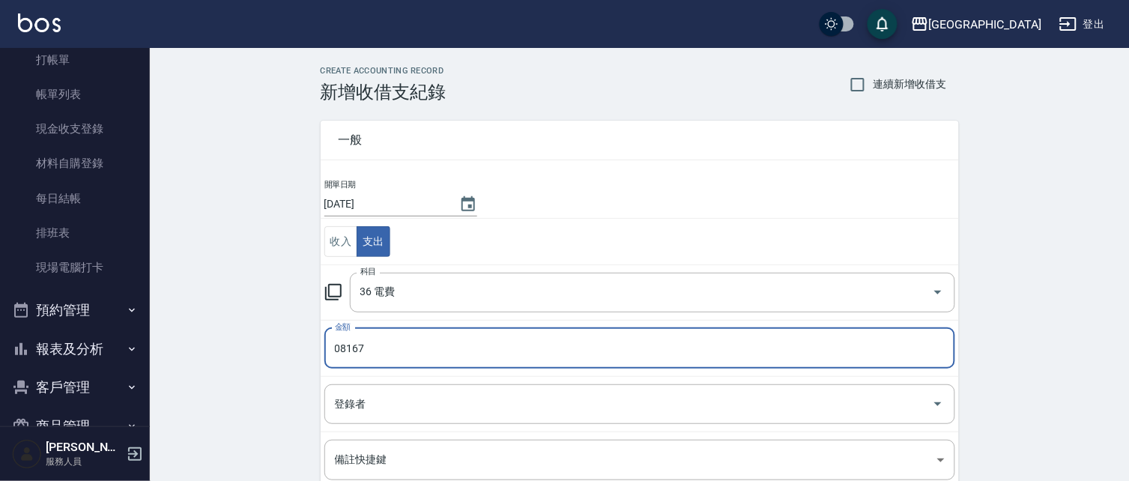
drag, startPoint x: 388, startPoint y: 346, endPoint x: 0, endPoint y: 397, distance: 391.3
click at [0, 390] on div "上越華城 登出 櫃檯作業 打帳單 帳單列表 現金收支登錄 材料自購登錄 每日結帳 排班表 現場電腦打卡 預約管理 預約管理 單日預約紀錄 單週預約紀錄 報表及…" at bounding box center [564, 330] width 1129 height 661
type input "8167"
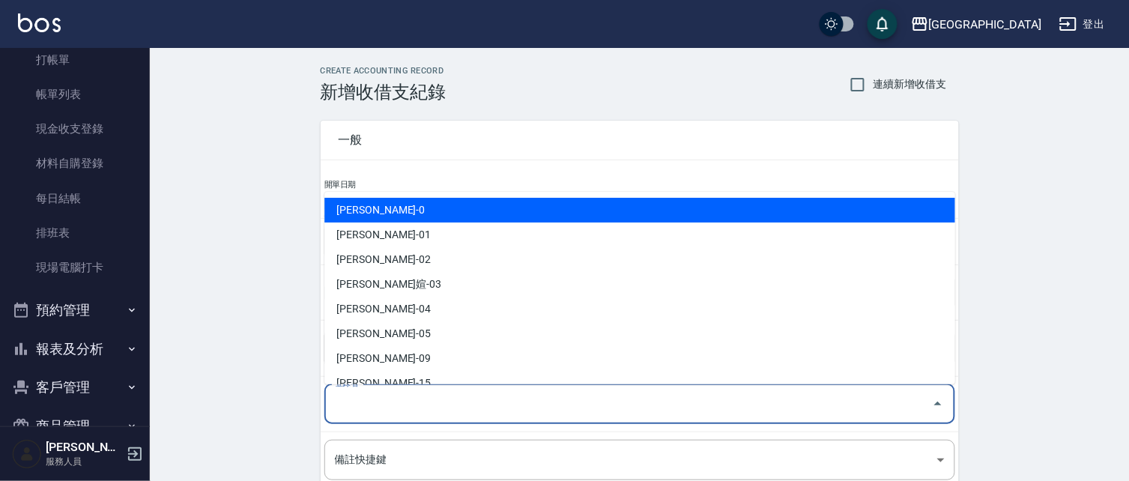
click at [383, 407] on input "登錄者" at bounding box center [628, 404] width 595 height 26
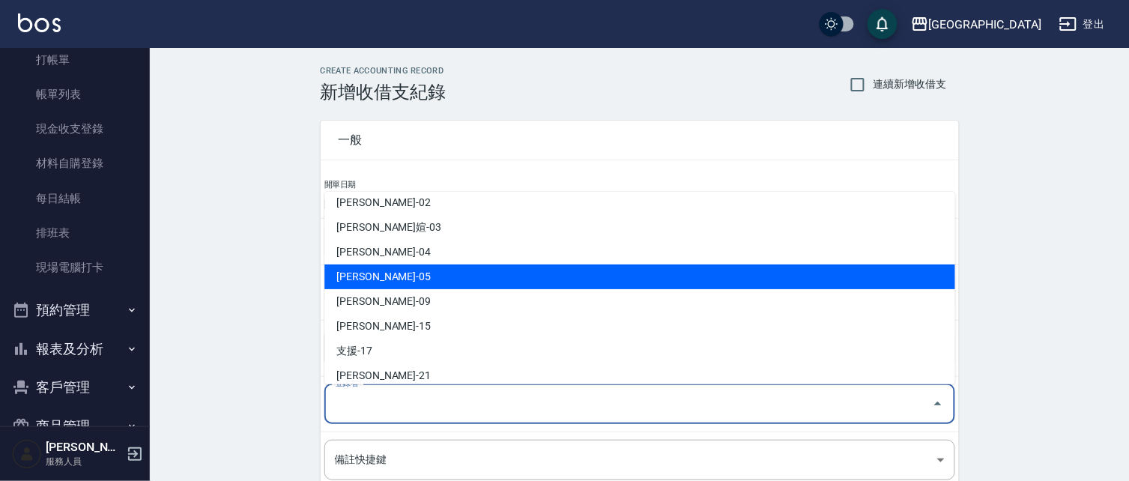
scroll to position [58, 0]
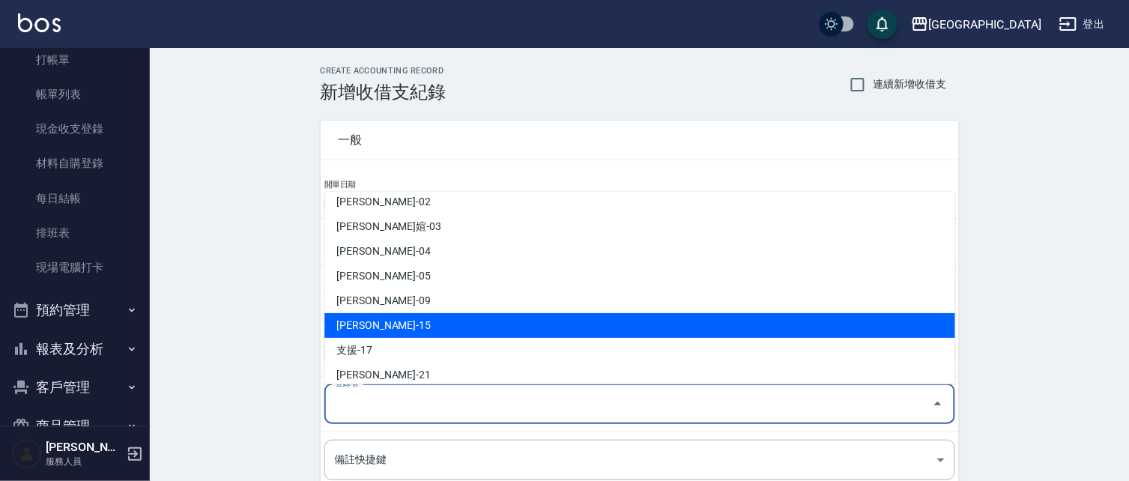
click at [390, 323] on li "蔡惠娟-15" at bounding box center [639, 325] width 631 height 25
type input "蔡惠娟-15"
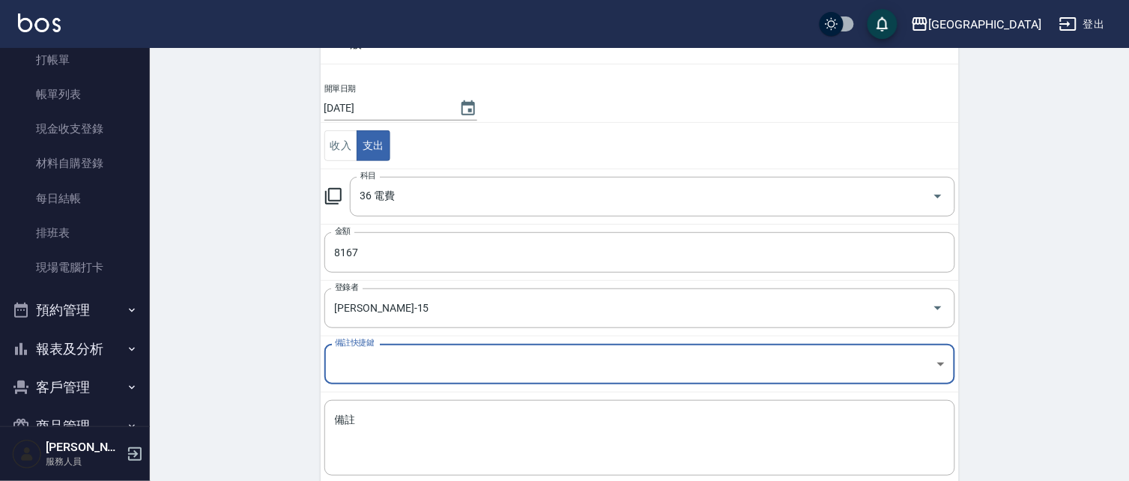
scroll to position [144, 0]
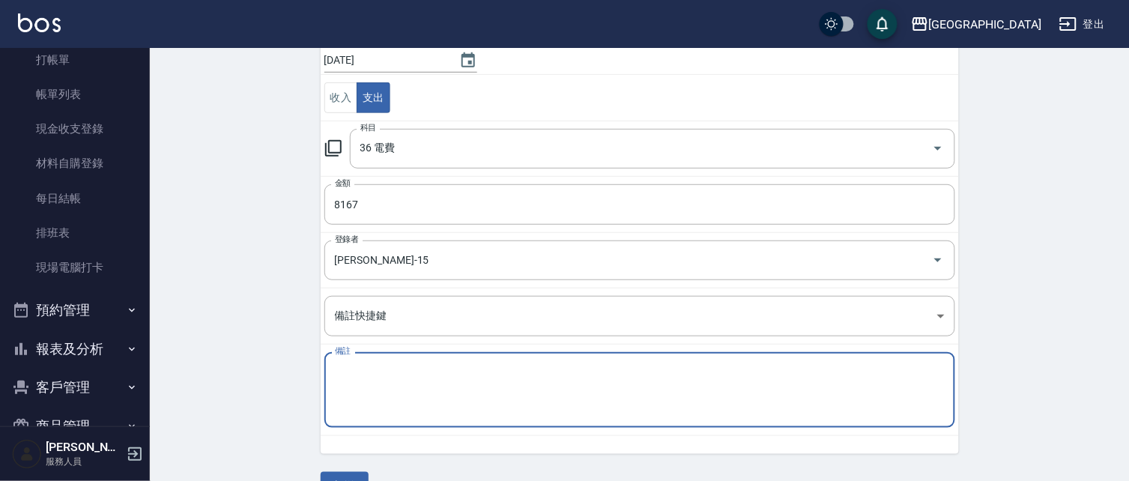
click at [378, 378] on textarea "備註" at bounding box center [640, 390] width 610 height 51
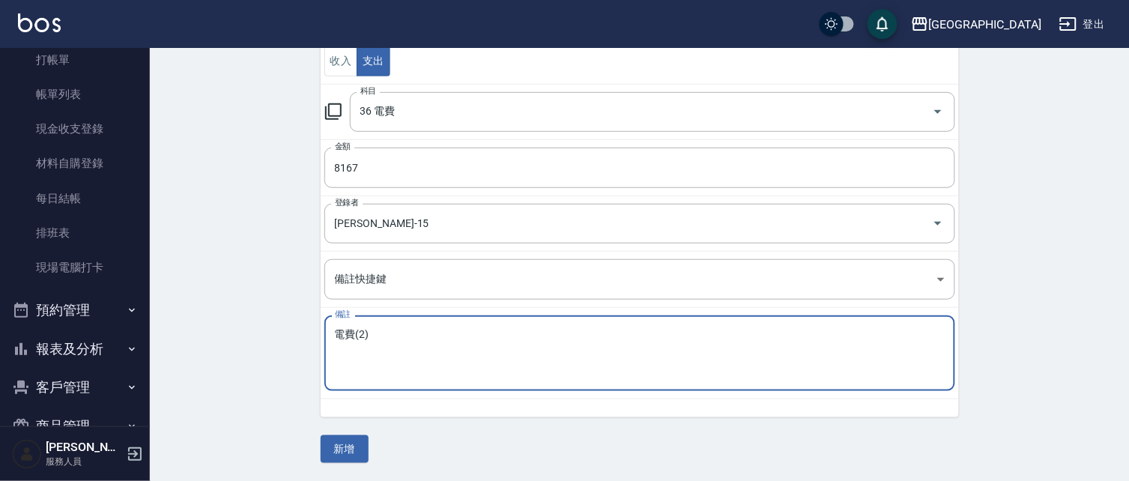
scroll to position [181, 0]
type textarea "電費(2)"
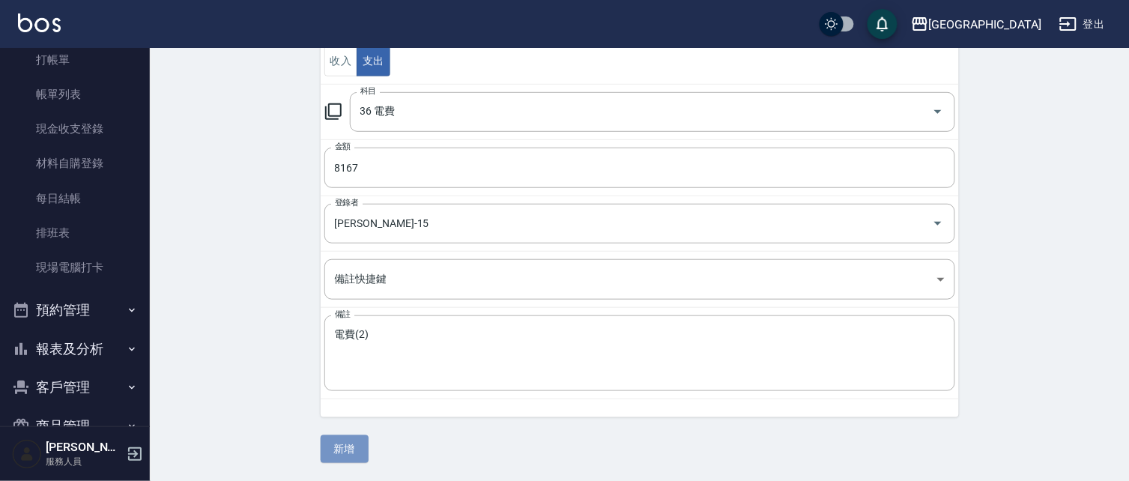
click at [354, 457] on button "新增" at bounding box center [345, 449] width 48 height 28
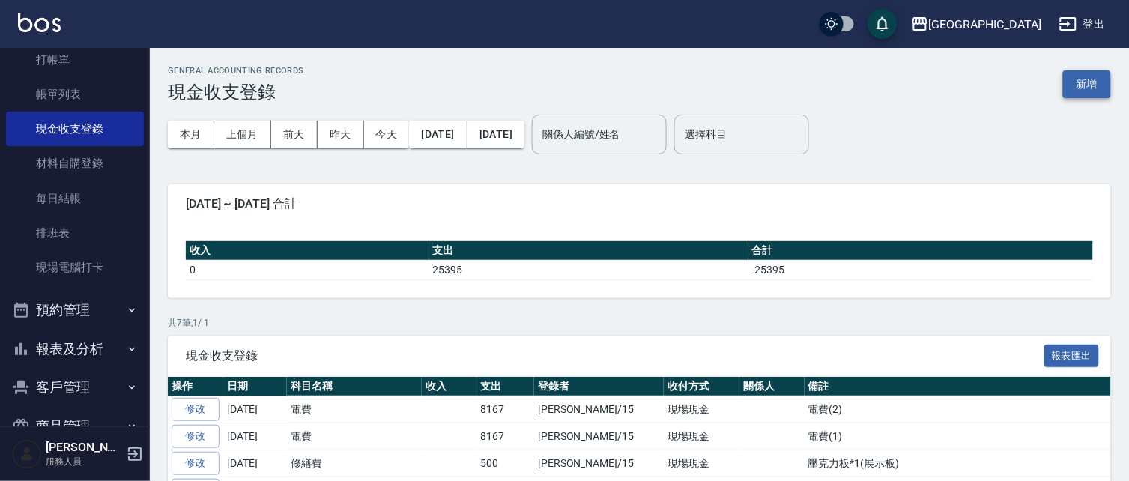
click at [1082, 79] on button "新增" at bounding box center [1087, 84] width 48 height 28
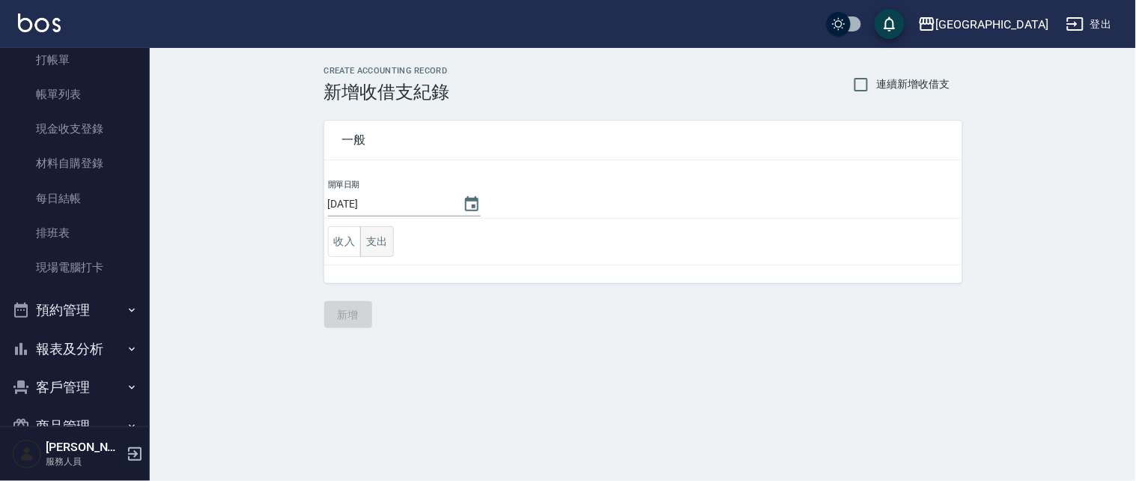
click at [375, 242] on button "支出" at bounding box center [377, 241] width 34 height 31
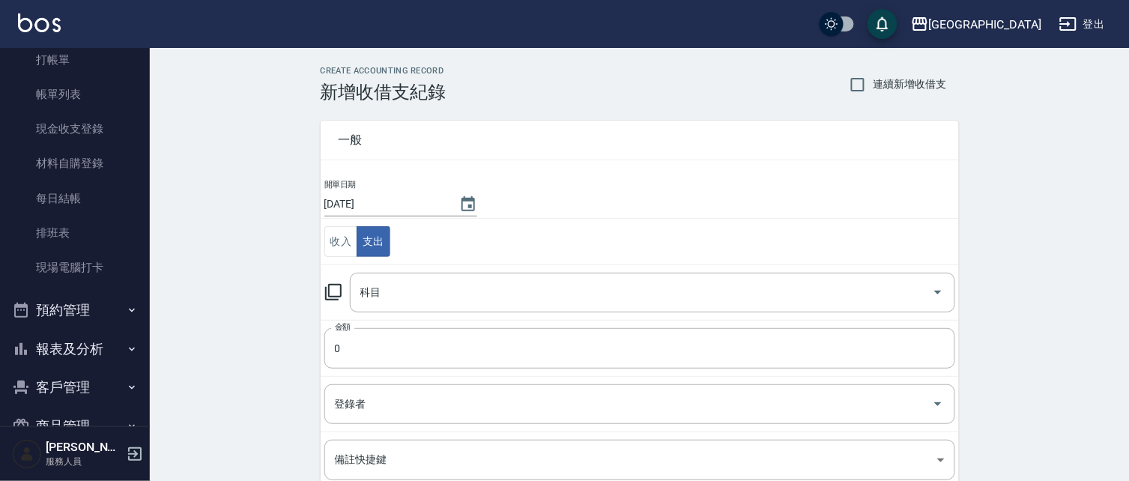
click at [473, 204] on icon "Choose date, selected date is 2025-09-11" at bounding box center [468, 204] width 18 height 18
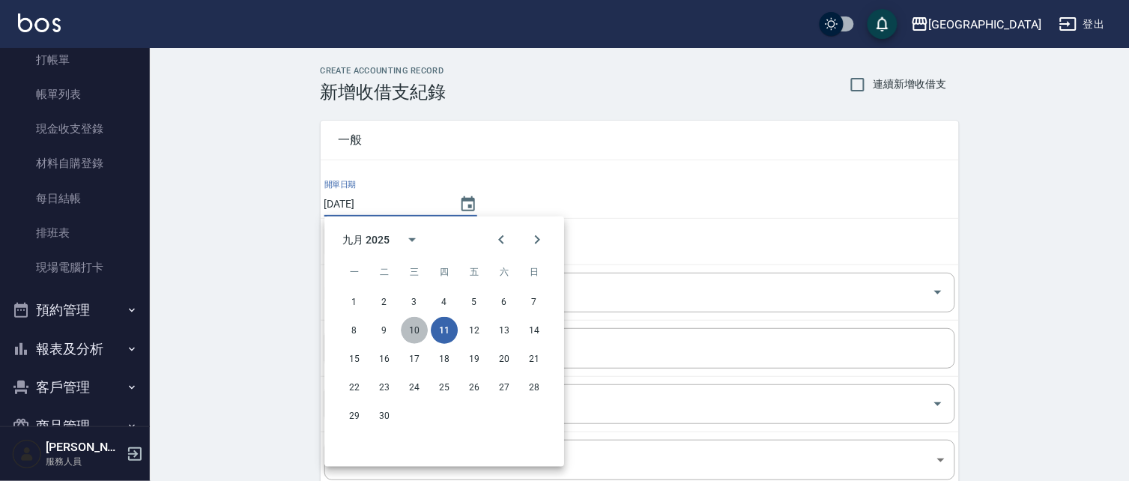
click at [419, 333] on button "10" at bounding box center [414, 330] width 27 height 27
type input "[DATE]"
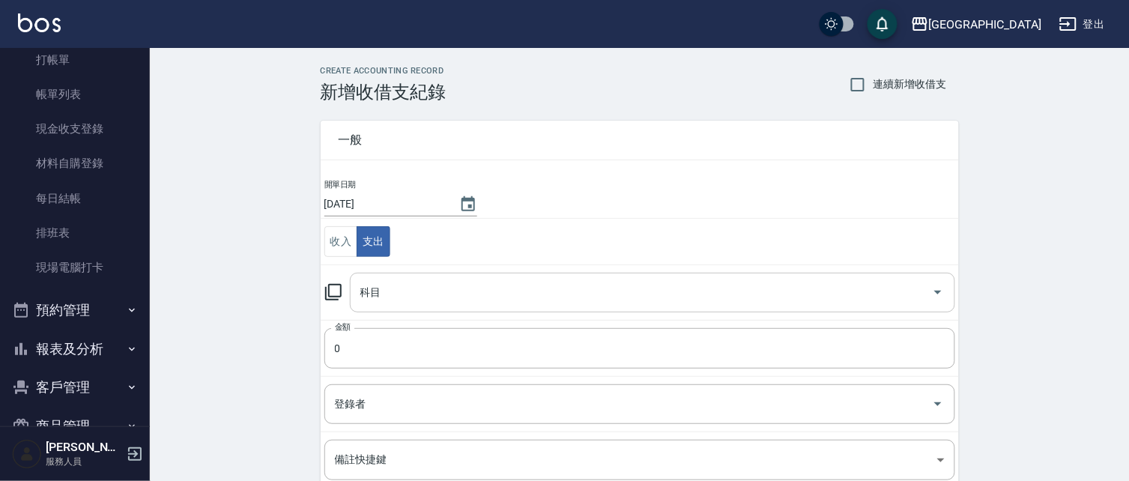
click at [386, 282] on input "科目" at bounding box center [641, 292] width 569 height 26
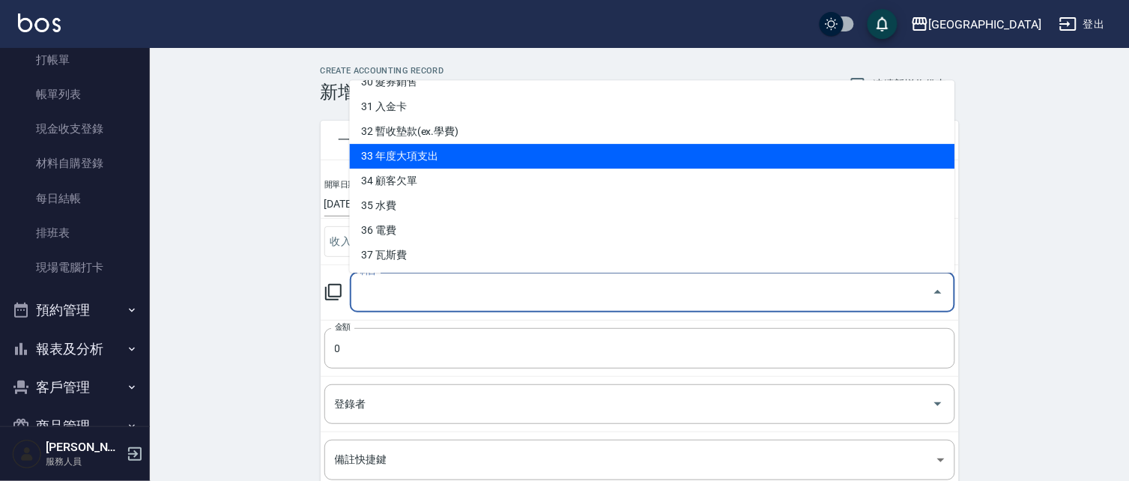
scroll to position [758, 0]
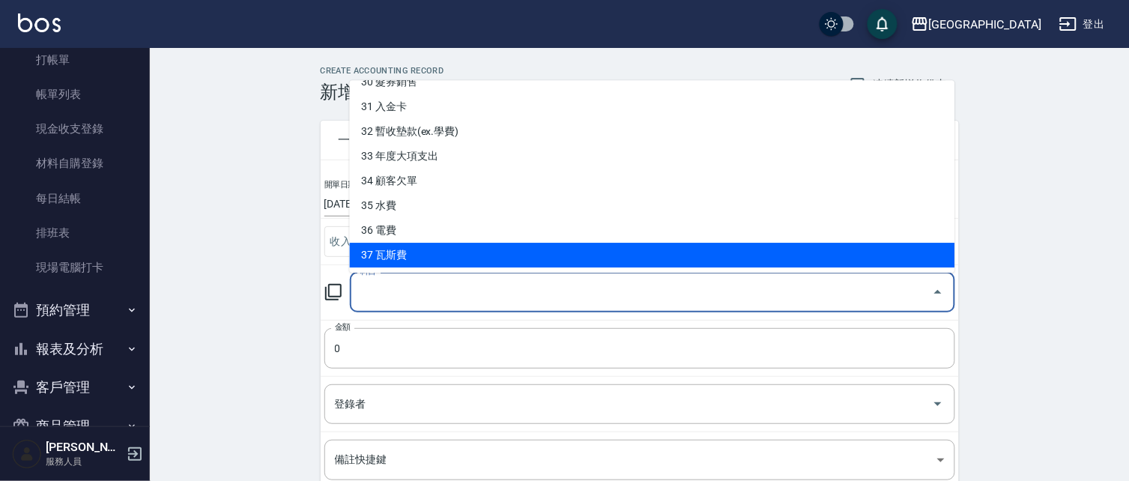
click at [436, 255] on li "37 瓦斯費" at bounding box center [652, 255] width 605 height 25
type input "37 瓦斯費"
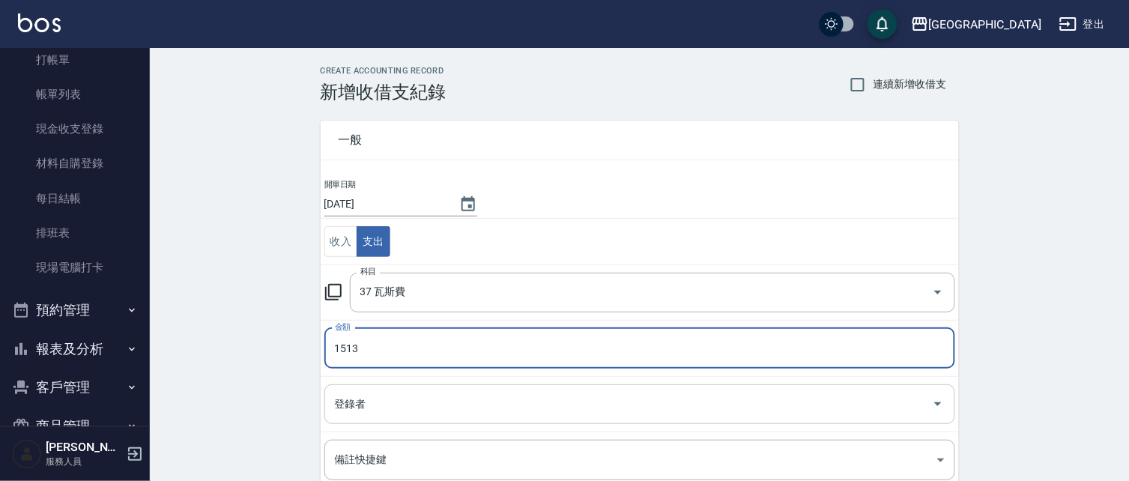
type input "1513"
click at [378, 405] on input "登錄者" at bounding box center [628, 404] width 595 height 26
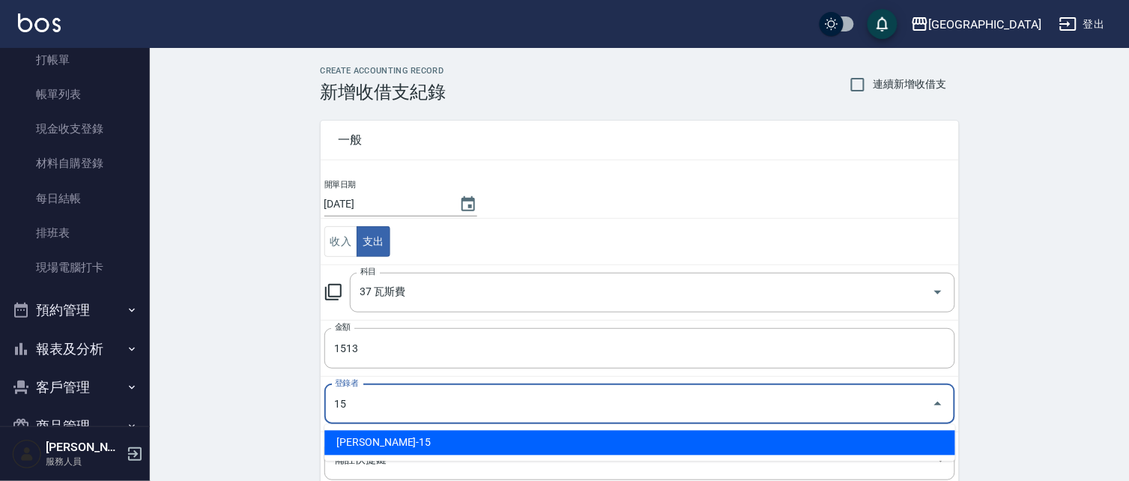
click at [410, 435] on li "蔡惠娟-15" at bounding box center [639, 443] width 631 height 25
type input "蔡惠娟-15"
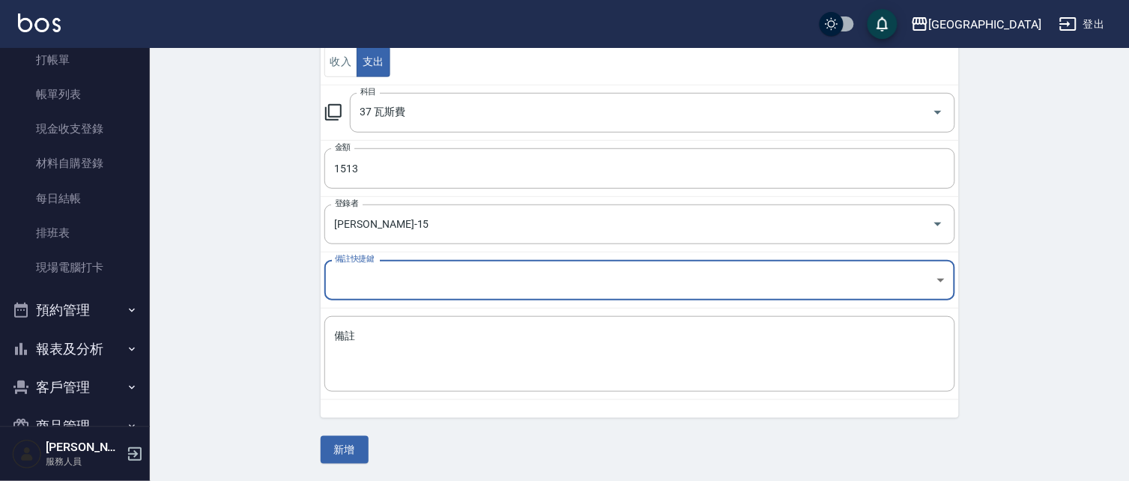
scroll to position [181, 0]
click at [369, 350] on textarea "備註" at bounding box center [640, 353] width 610 height 51
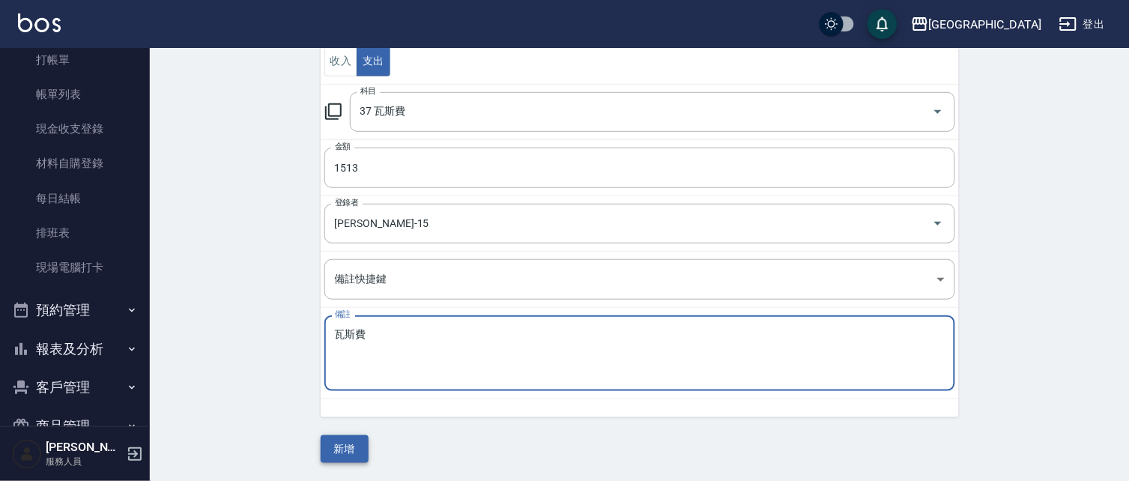
type textarea "瓦斯費"
drag, startPoint x: 350, startPoint y: 443, endPoint x: 325, endPoint y: 443, distance: 24.7
click at [349, 443] on button "新增" at bounding box center [345, 449] width 48 height 28
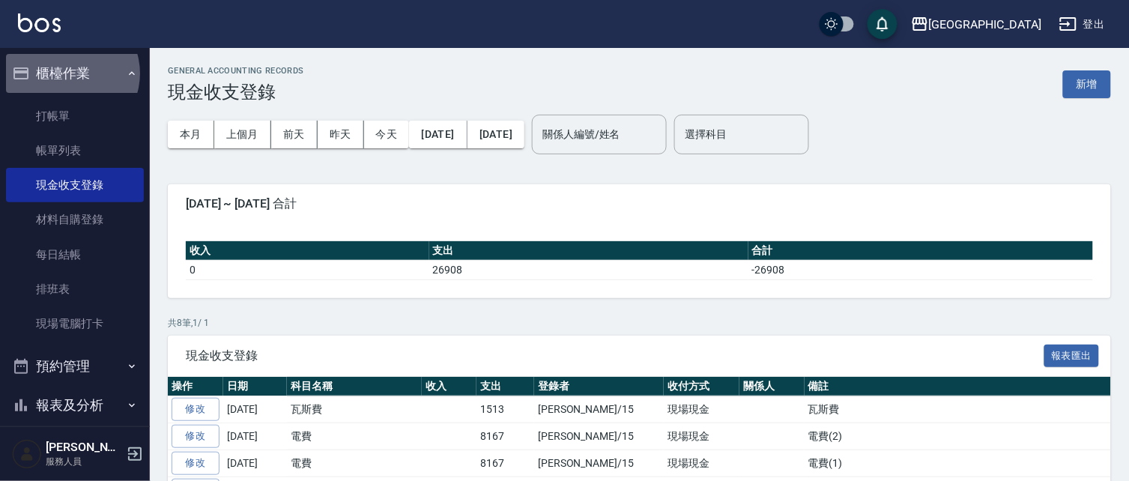
click at [68, 73] on button "櫃檯作業" at bounding box center [75, 73] width 138 height 39
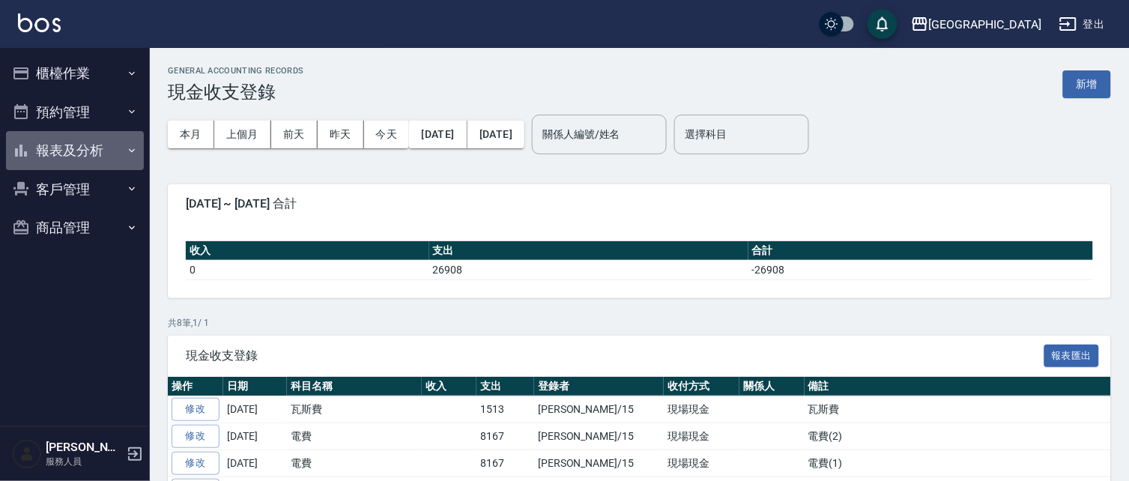
drag, startPoint x: 75, startPoint y: 143, endPoint x: 73, endPoint y: 166, distance: 22.6
click at [75, 144] on button "報表及分析" at bounding box center [75, 150] width 138 height 39
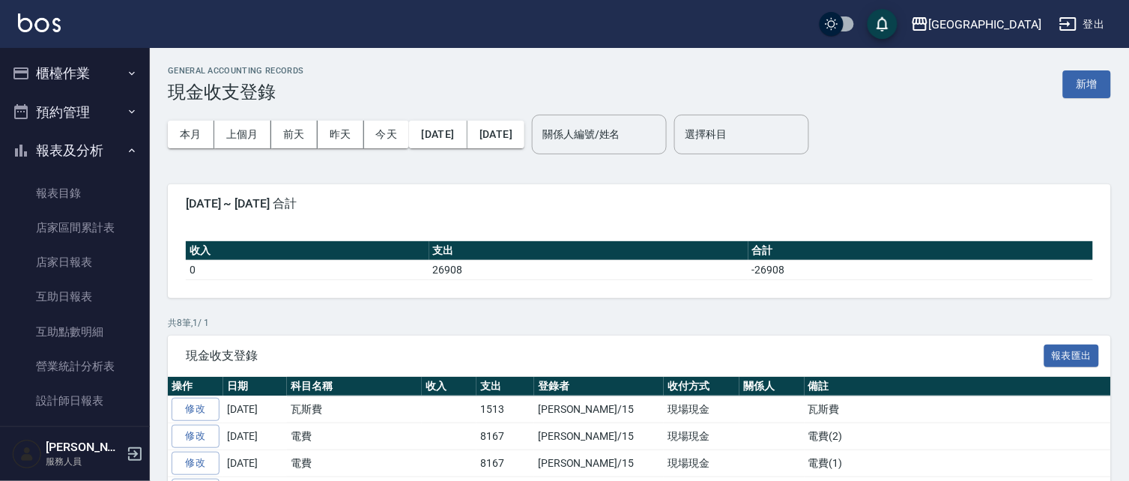
drag, startPoint x: 76, startPoint y: 70, endPoint x: 87, endPoint y: 82, distance: 17.0
click at [78, 70] on button "櫃檯作業" at bounding box center [75, 73] width 138 height 39
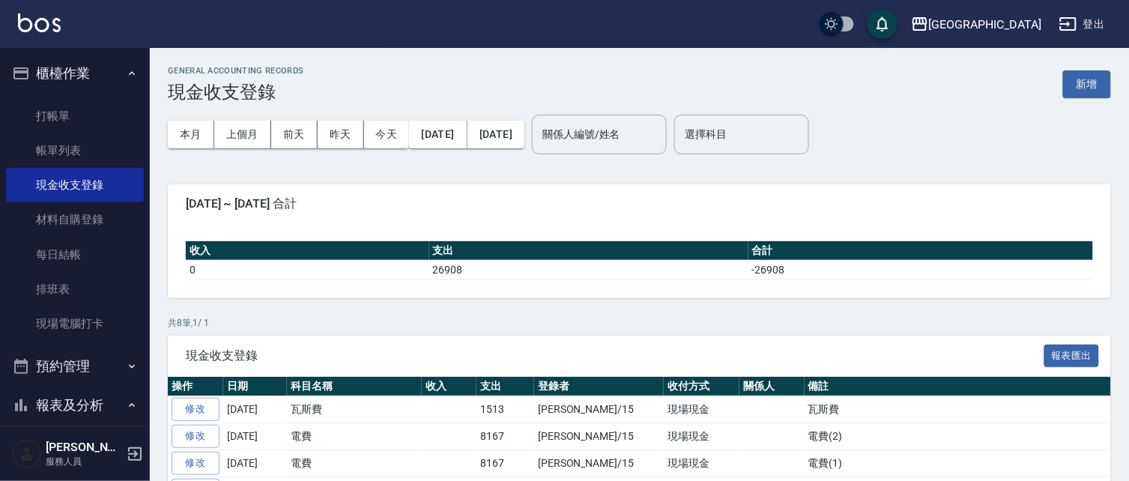
click at [82, 76] on button "櫃檯作業" at bounding box center [75, 73] width 138 height 39
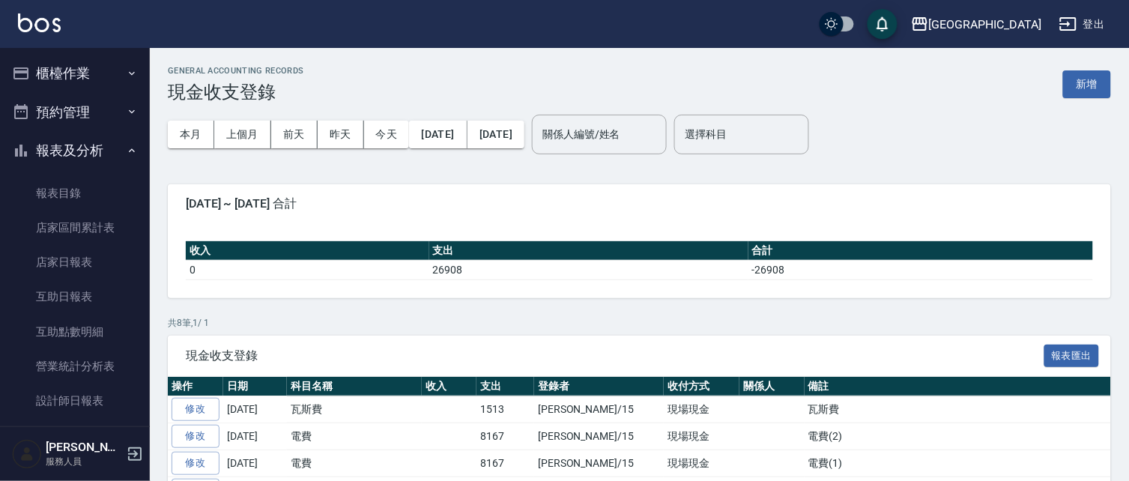
drag, startPoint x: 76, startPoint y: 148, endPoint x: 77, endPoint y: 138, distance: 10.5
click at [76, 146] on button "報表及分析" at bounding box center [75, 150] width 138 height 39
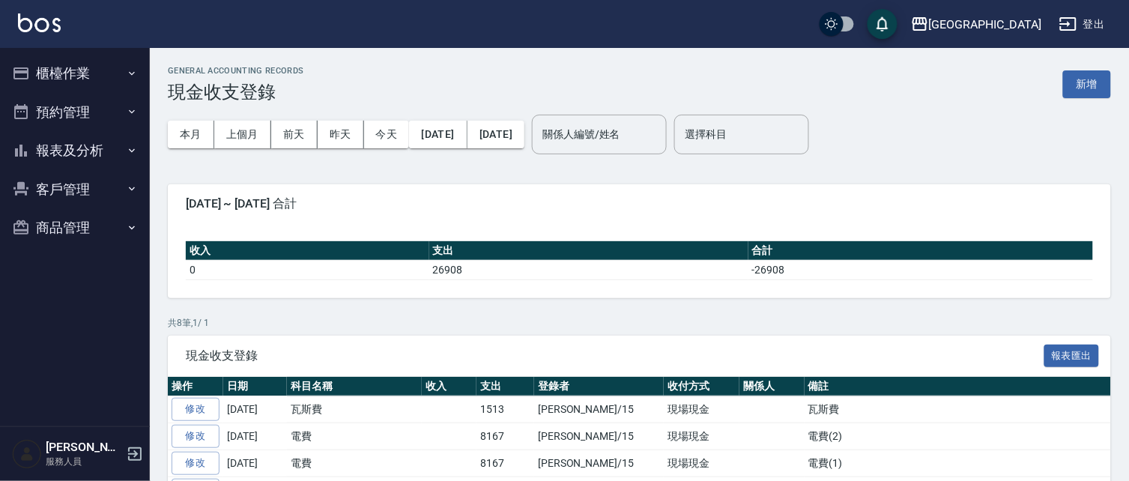
click at [85, 184] on button "客戶管理" at bounding box center [75, 189] width 138 height 39
click at [69, 180] on button "客戶管理" at bounding box center [75, 189] width 138 height 39
click at [80, 76] on button "櫃檯作業" at bounding box center [75, 73] width 138 height 39
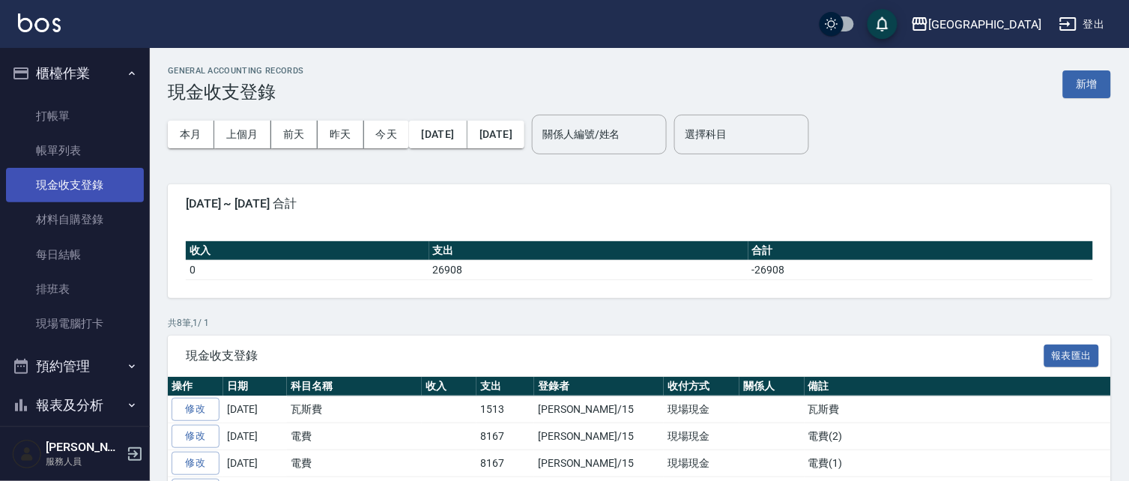
click at [94, 189] on link "現金收支登錄" at bounding box center [75, 185] width 138 height 34
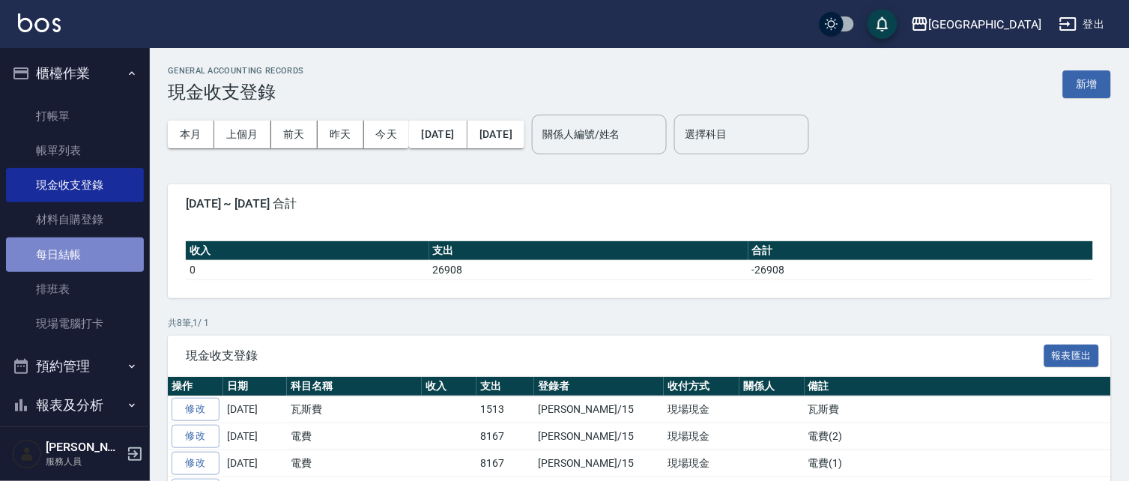
click at [86, 250] on link "每日結帳" at bounding box center [75, 254] width 138 height 34
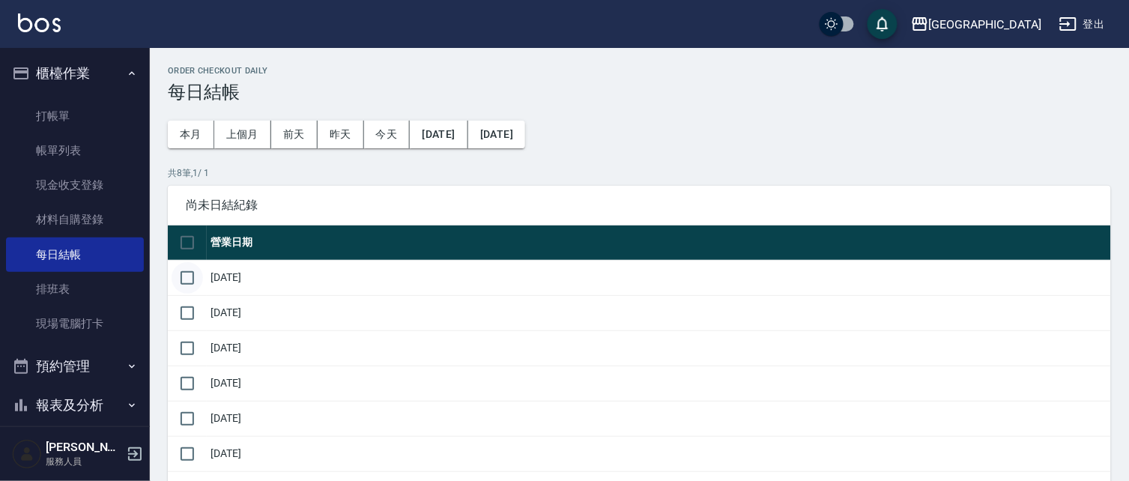
drag, startPoint x: 188, startPoint y: 275, endPoint x: 189, endPoint y: 290, distance: 15.0
click at [189, 279] on input "checkbox" at bounding box center [187, 277] width 31 height 31
checkbox input "true"
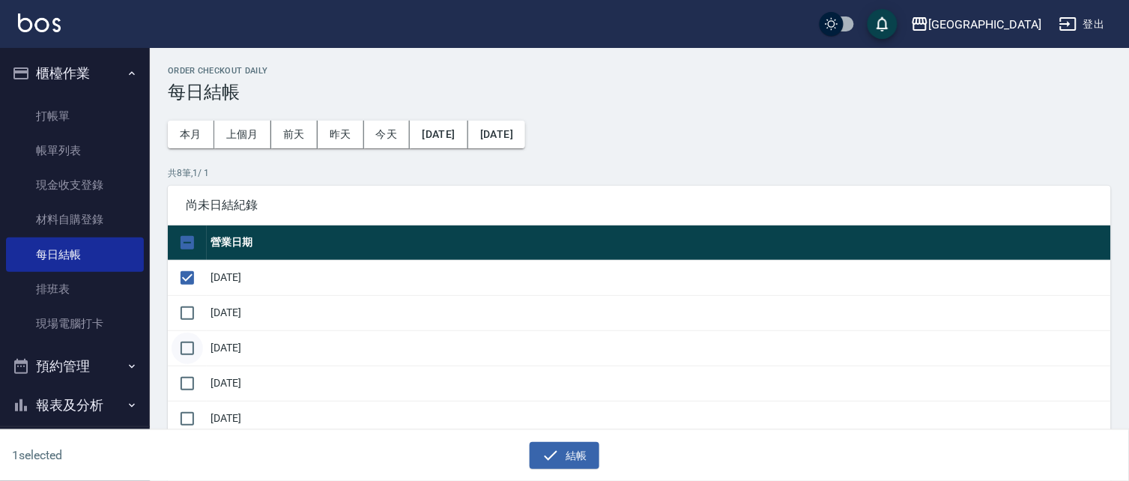
drag, startPoint x: 189, startPoint y: 309, endPoint x: 199, endPoint y: 349, distance: 41.1
click at [199, 349] on tbody "2025/09/04 2025/09/05 2025/09/06 2025/09/07 2025/09/08 2025/09/09 2025/09/10 20…" at bounding box center [639, 401] width 943 height 282
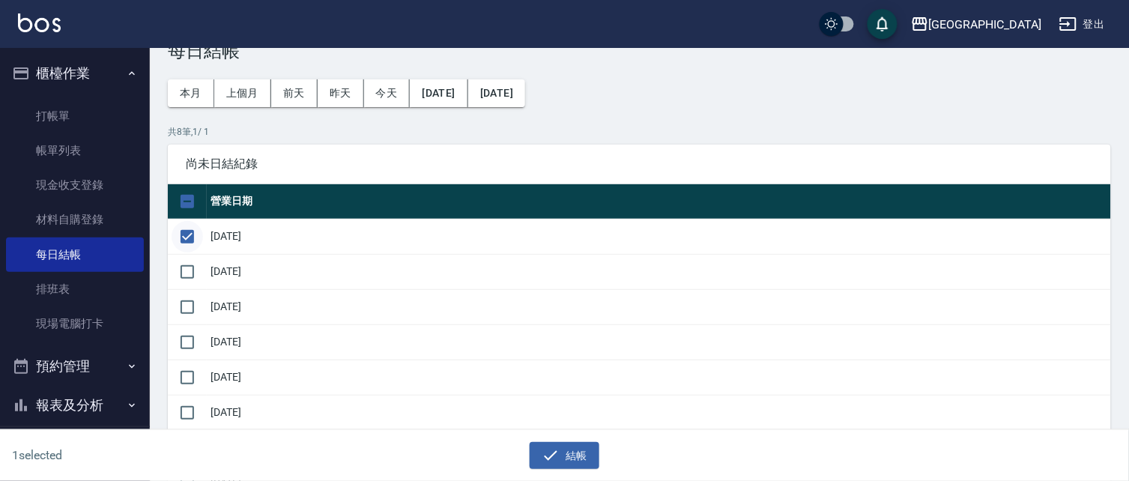
scroll to position [72, 0]
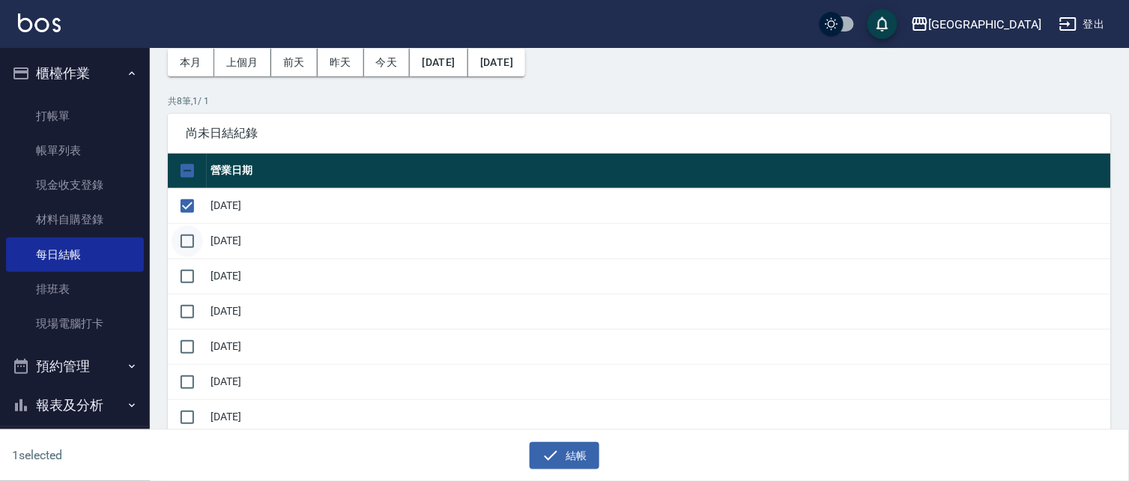
drag, startPoint x: 182, startPoint y: 245, endPoint x: 183, endPoint y: 267, distance: 21.7
click at [182, 247] on input "checkbox" at bounding box center [187, 240] width 31 height 31
checkbox input "true"
click at [187, 282] on input "checkbox" at bounding box center [187, 276] width 31 height 31
checkbox input "true"
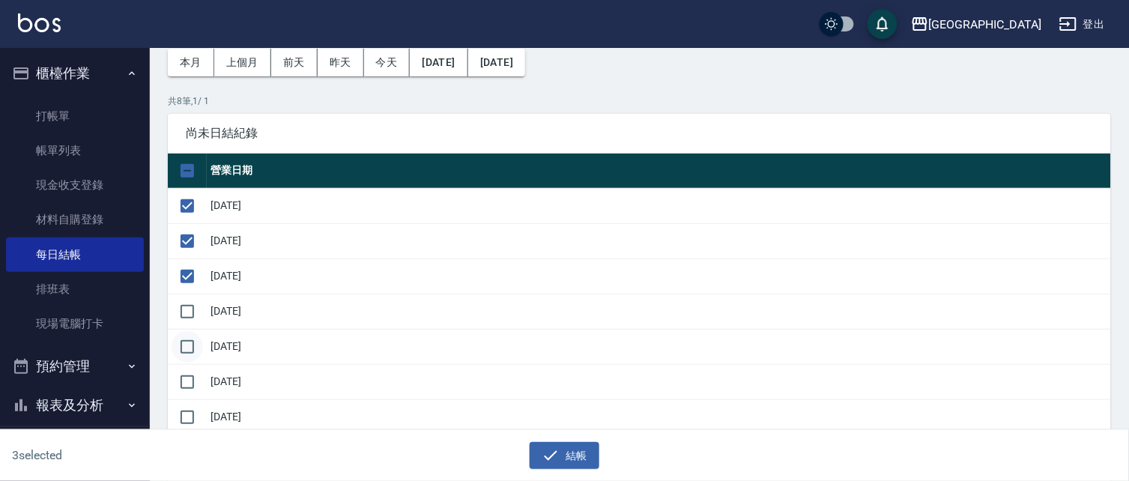
click at [183, 343] on input "checkbox" at bounding box center [187, 346] width 31 height 31
checkbox input "true"
click at [182, 317] on input "checkbox" at bounding box center [187, 311] width 31 height 31
checkbox input "true"
click at [189, 378] on input "checkbox" at bounding box center [187, 381] width 31 height 31
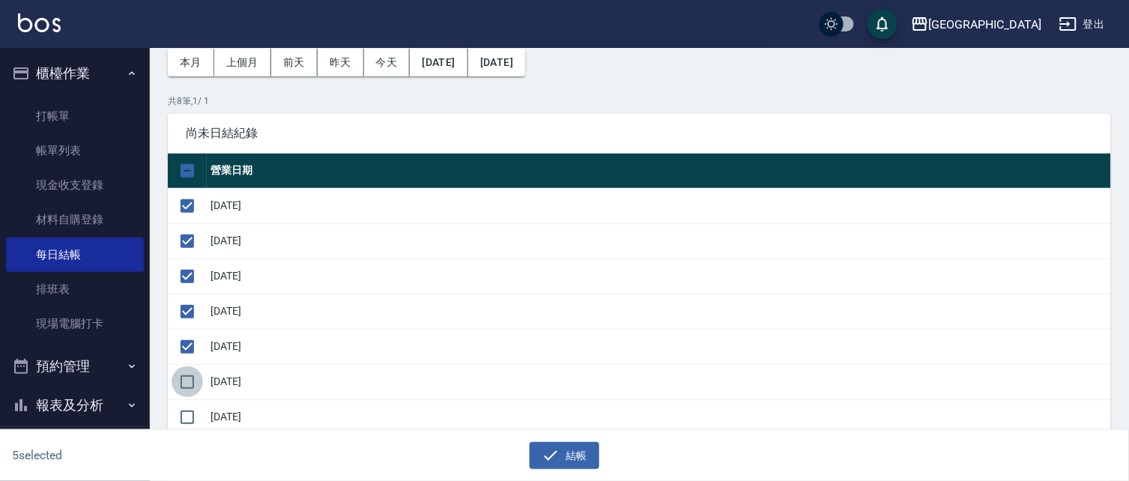
checkbox input "true"
drag, startPoint x: 186, startPoint y: 421, endPoint x: 219, endPoint y: 401, distance: 38.3
click at [187, 418] on input "checkbox" at bounding box center [187, 416] width 31 height 31
checkbox input "true"
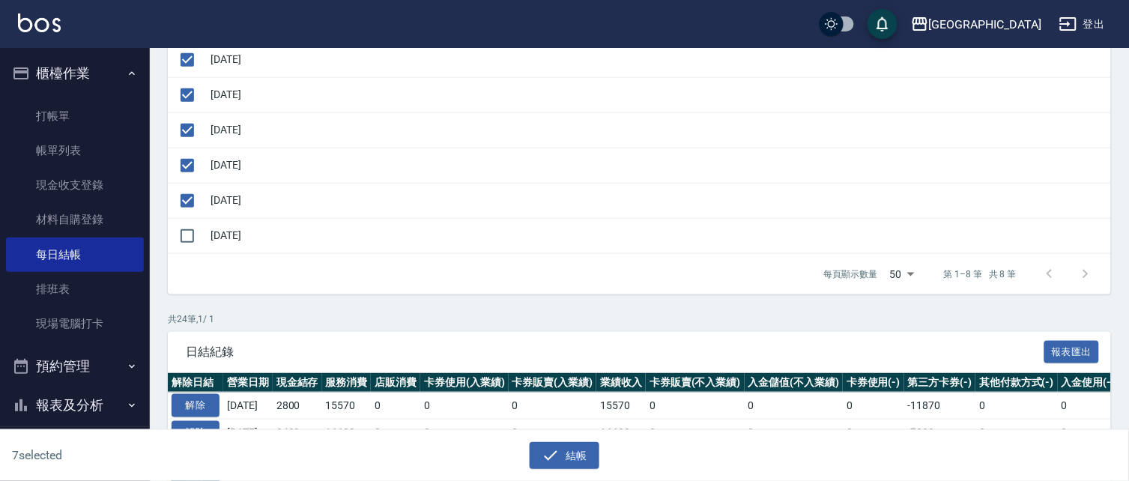
scroll to position [288, 0]
drag, startPoint x: 568, startPoint y: 454, endPoint x: 587, endPoint y: 397, distance: 60.2
click at [569, 452] on button "結帳" at bounding box center [565, 456] width 70 height 28
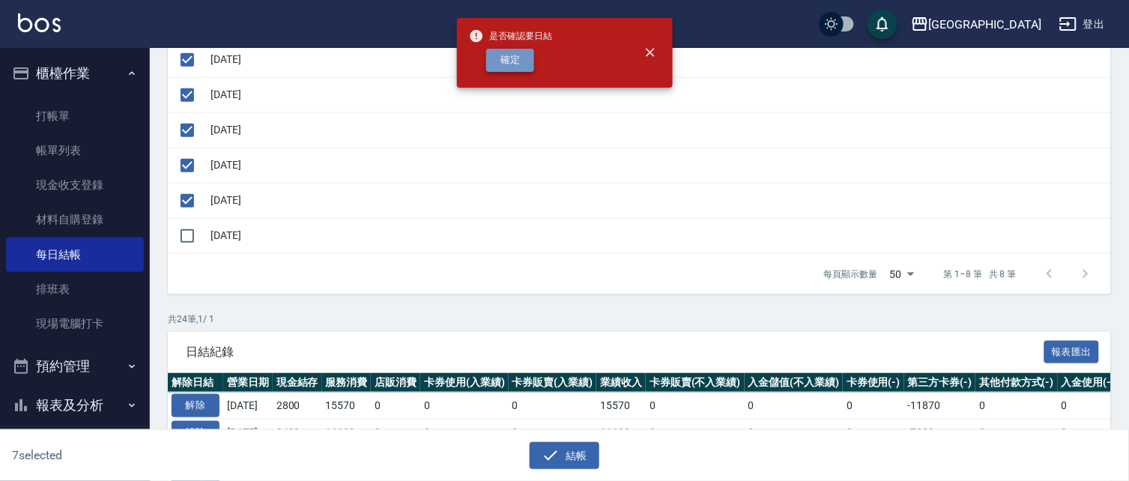
click at [509, 57] on button "確定" at bounding box center [510, 60] width 48 height 23
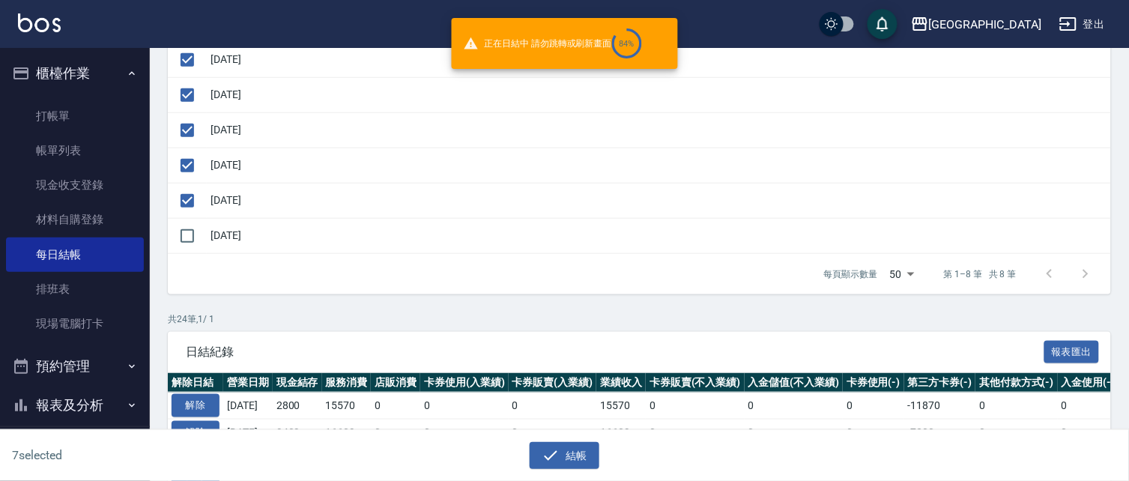
checkbox input "false"
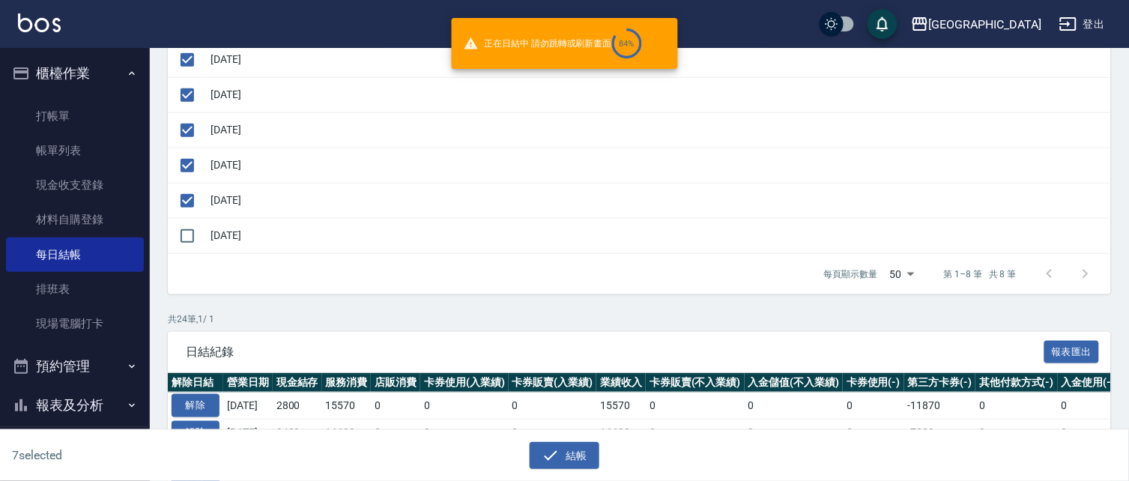
checkbox input "false"
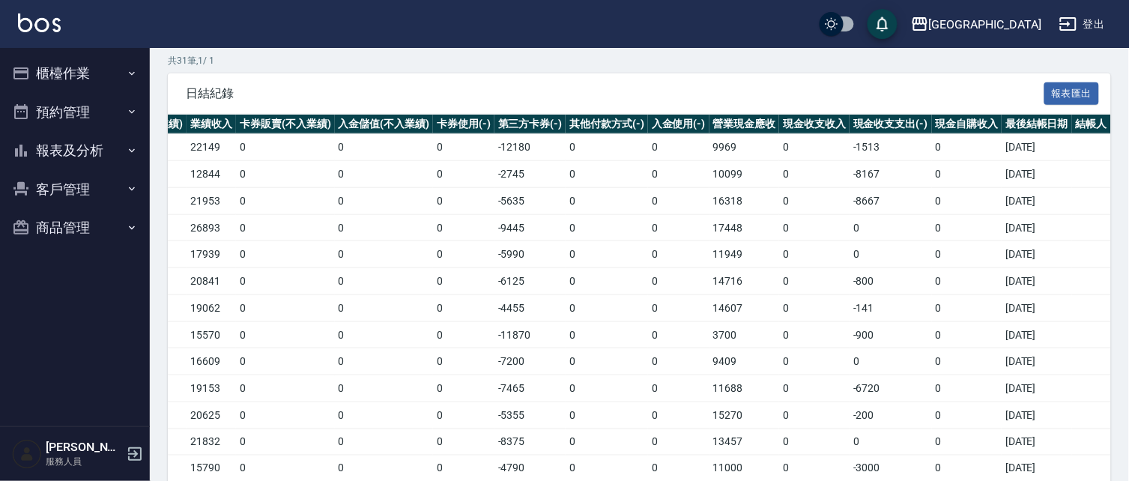
scroll to position [300, 0]
click at [83, 178] on button "客戶管理" at bounding box center [75, 189] width 138 height 39
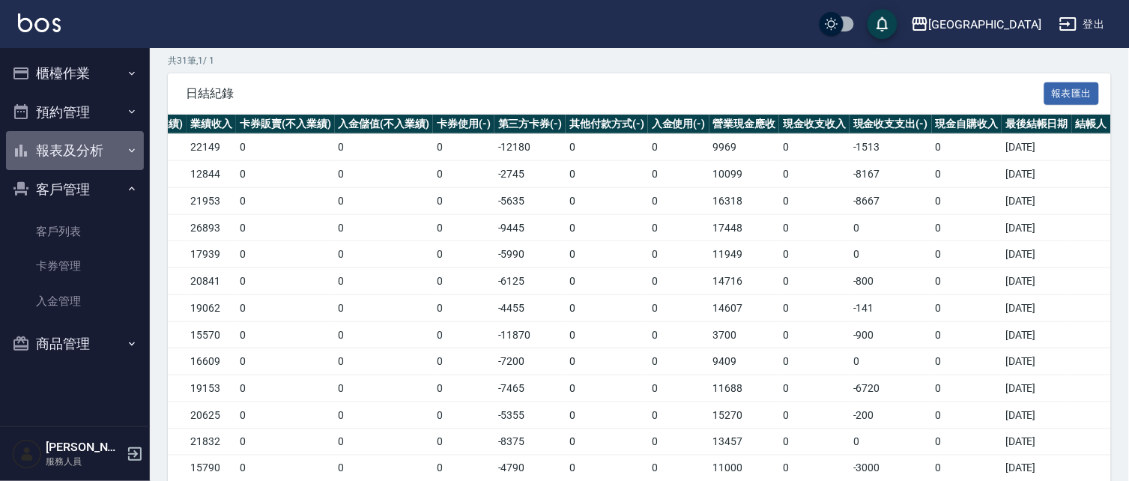
click at [85, 145] on button "報表及分析" at bounding box center [75, 150] width 138 height 39
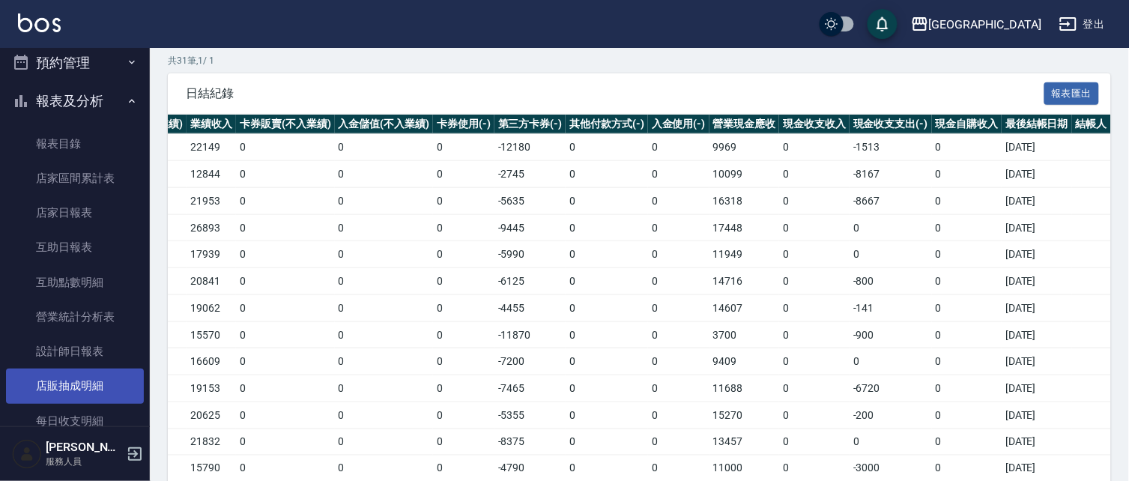
scroll to position [56, 0]
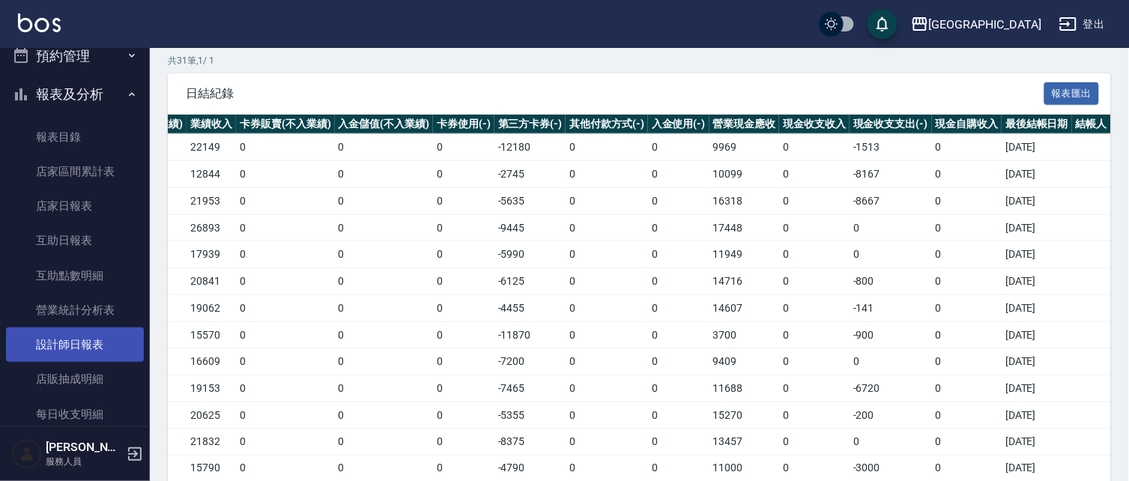
click at [102, 345] on link "設計師日報表" at bounding box center [75, 344] width 138 height 34
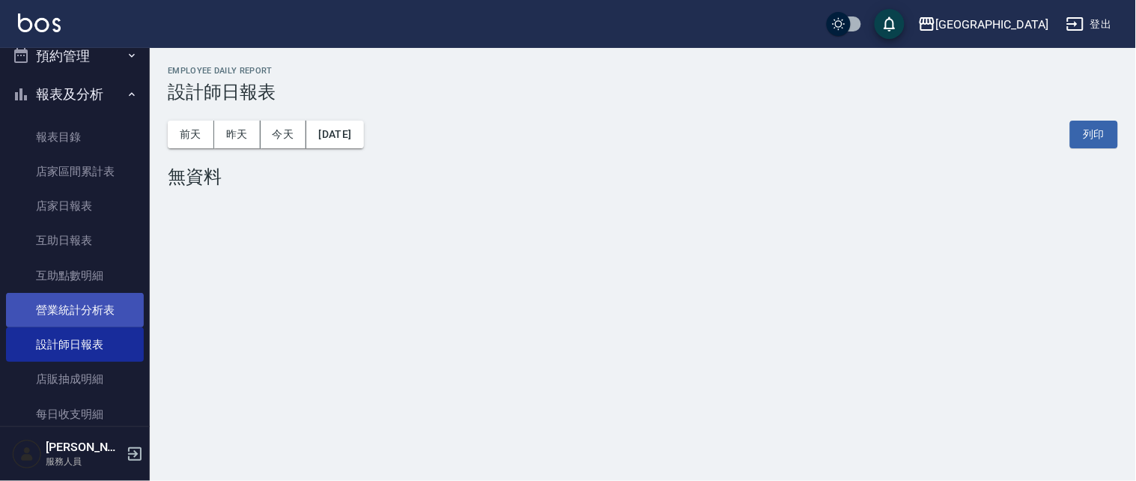
click at [91, 315] on link "營業統計分析表" at bounding box center [75, 310] width 138 height 34
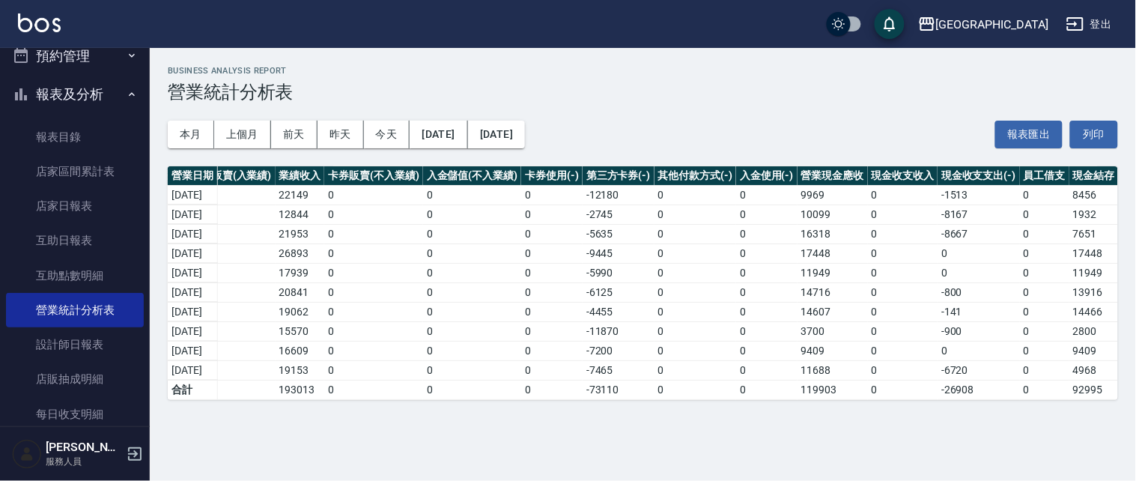
scroll to position [0, 264]
click at [457, 136] on button "[DATE]" at bounding box center [439, 135] width 58 height 28
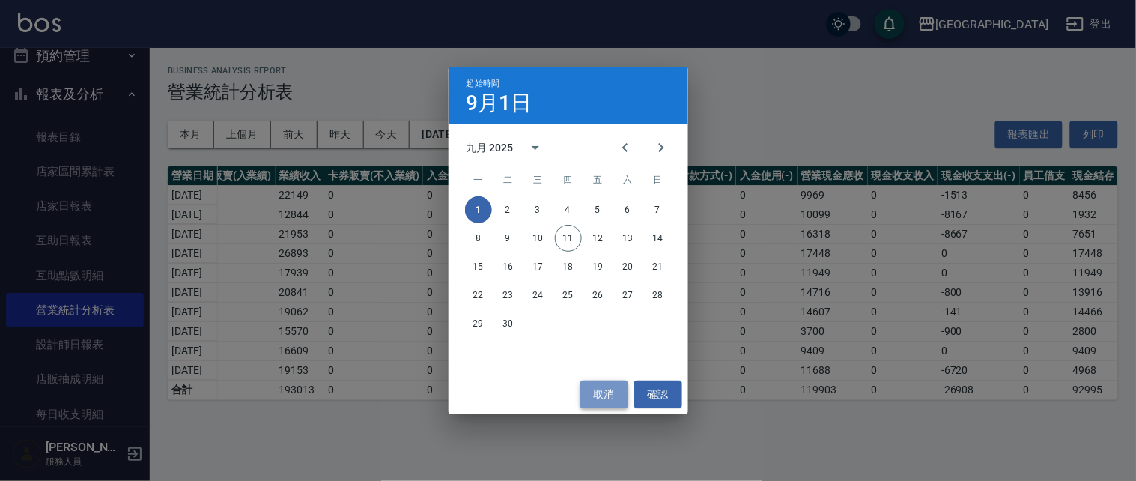
click at [608, 391] on button "取消" at bounding box center [604, 394] width 48 height 28
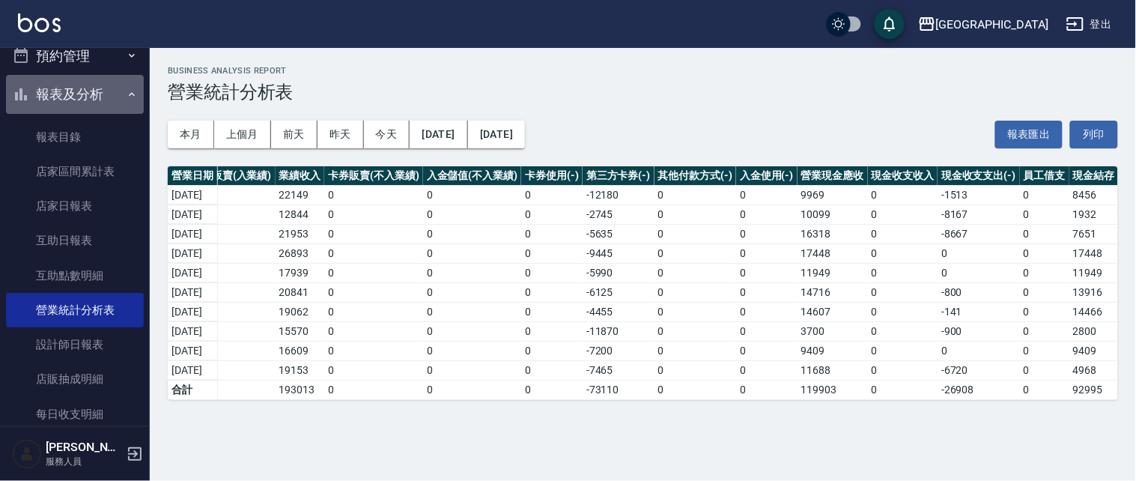
drag, startPoint x: 81, startPoint y: 100, endPoint x: 79, endPoint y: 91, distance: 9.9
click at [81, 99] on button "報表及分析" at bounding box center [75, 94] width 138 height 39
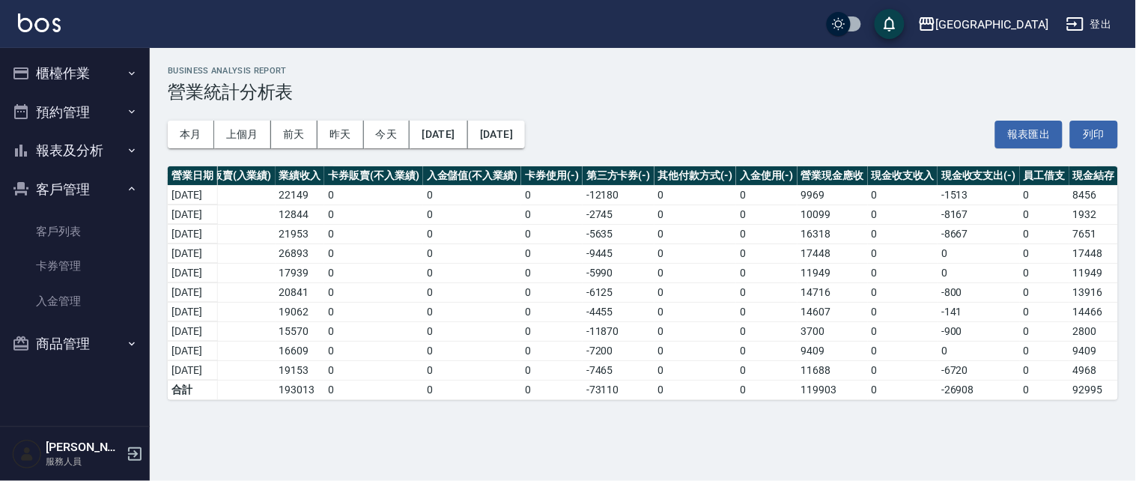
scroll to position [0, 0]
drag, startPoint x: 55, startPoint y: 193, endPoint x: 61, endPoint y: 181, distance: 13.8
click at [55, 192] on button "客戶管理" at bounding box center [75, 189] width 138 height 39
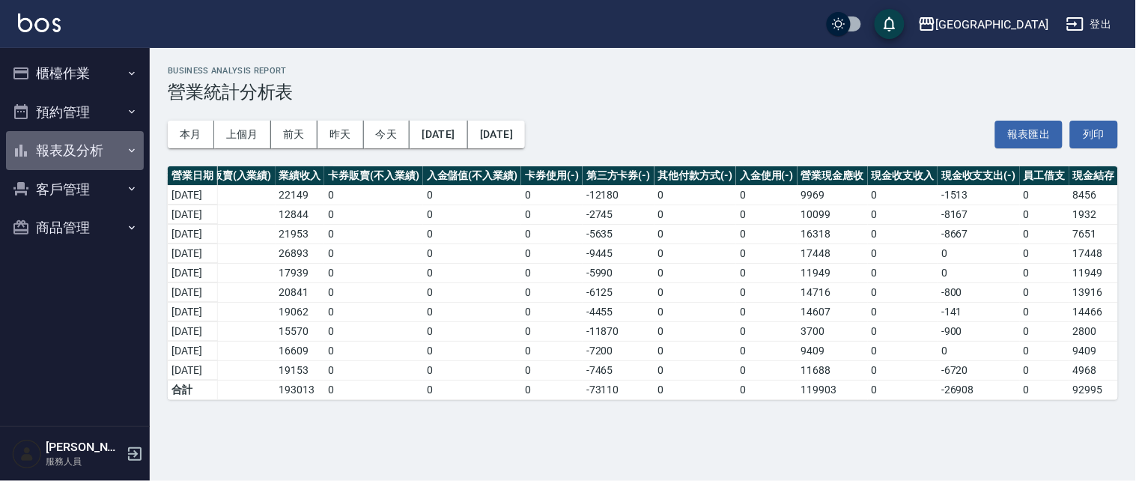
click at [77, 150] on button "報表及分析" at bounding box center [75, 150] width 138 height 39
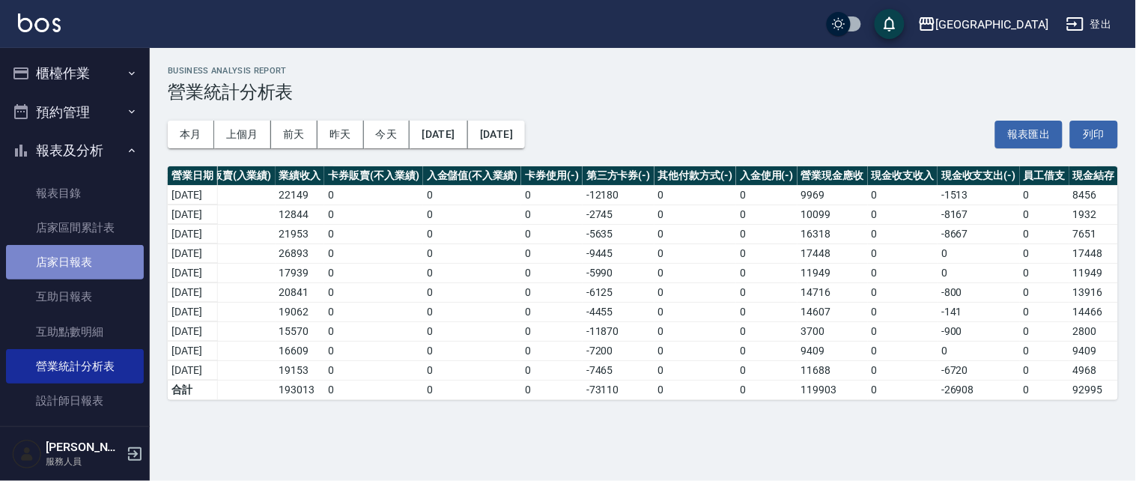
click at [87, 255] on link "店家日報表" at bounding box center [75, 262] width 138 height 34
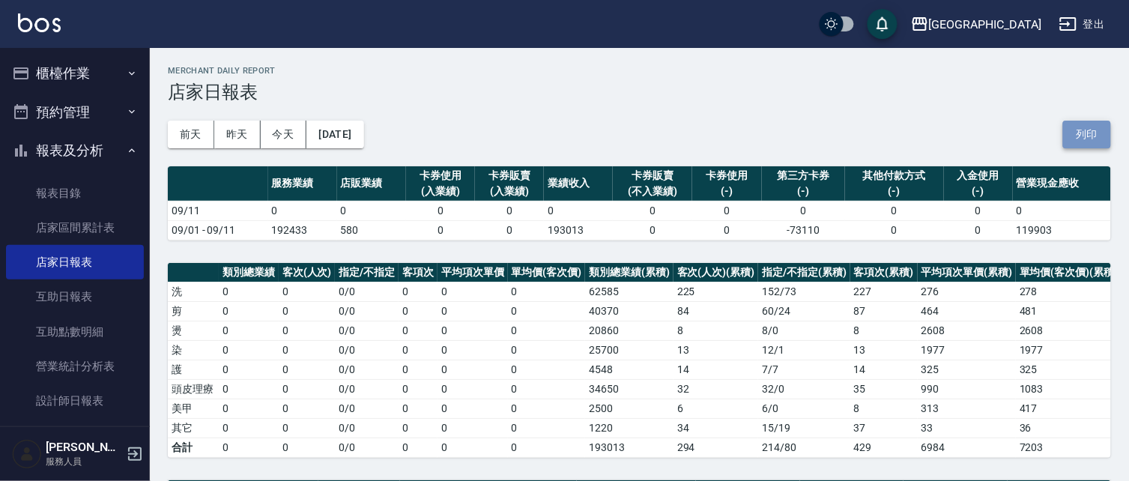
click at [1074, 140] on button "列印" at bounding box center [1087, 135] width 48 height 28
click at [75, 151] on button "報表及分析" at bounding box center [75, 150] width 138 height 39
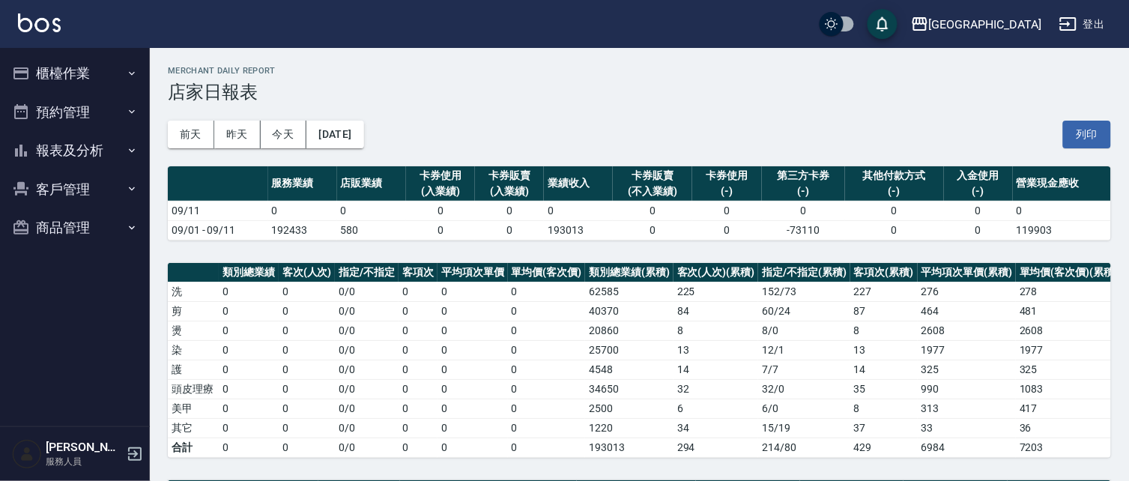
drag, startPoint x: 93, startPoint y: 147, endPoint x: 91, endPoint y: 169, distance: 21.8
click at [93, 148] on button "報表及分析" at bounding box center [75, 150] width 138 height 39
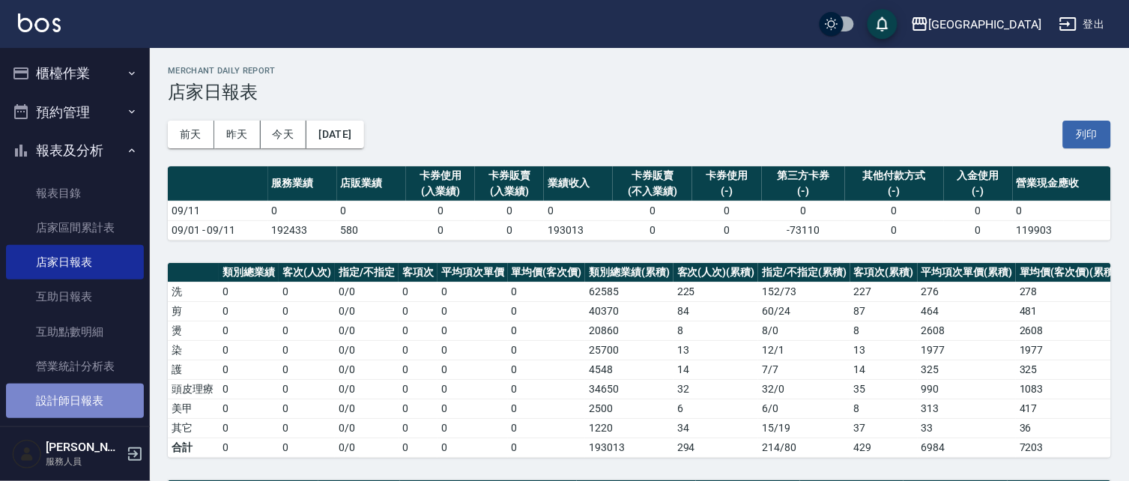
drag, startPoint x: 94, startPoint y: 401, endPoint x: 276, endPoint y: 236, distance: 245.5
click at [94, 401] on link "設計師日報表" at bounding box center [75, 400] width 138 height 34
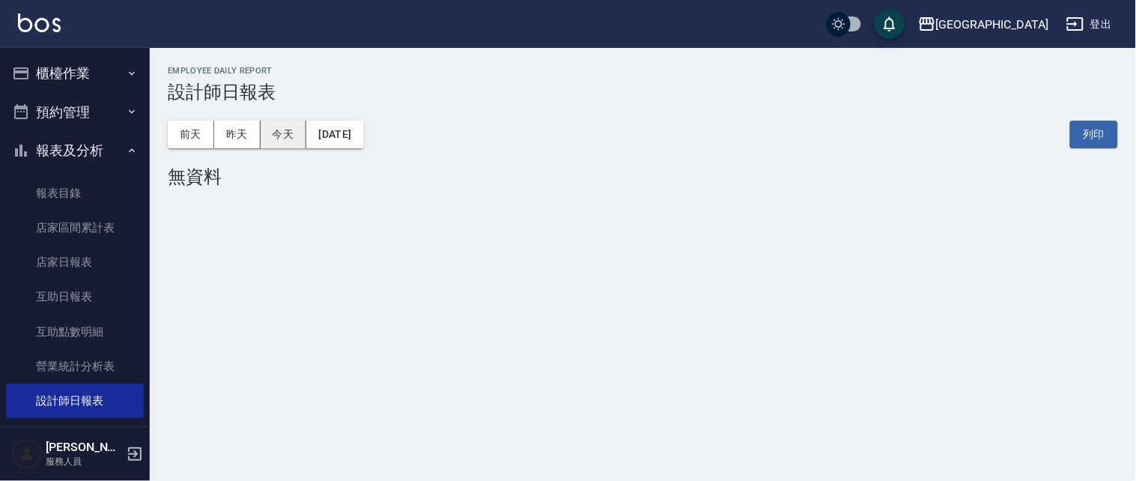
click at [290, 133] on button "今天" at bounding box center [284, 135] width 46 height 28
